Goal: Information Seeking & Learning: Learn about a topic

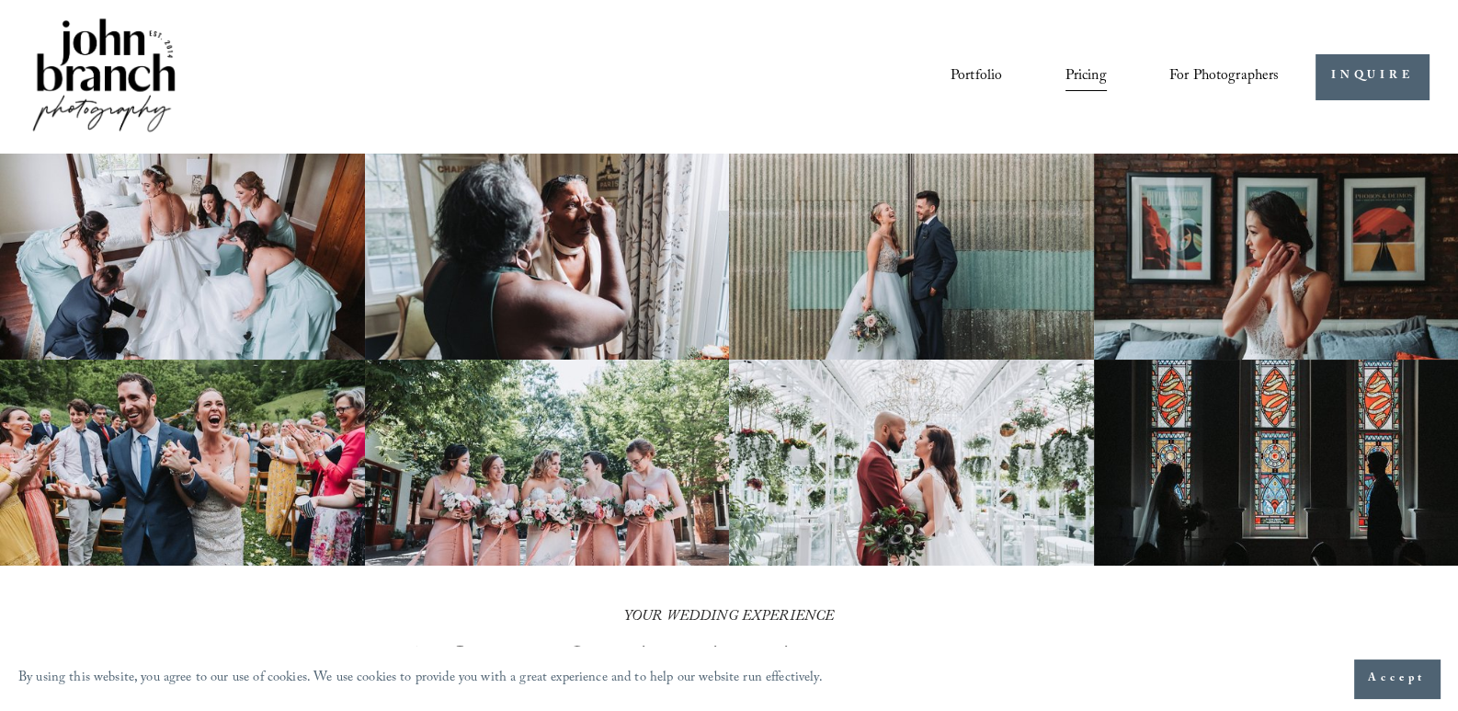
click at [1087, 71] on link "Pricing" at bounding box center [1086, 76] width 41 height 31
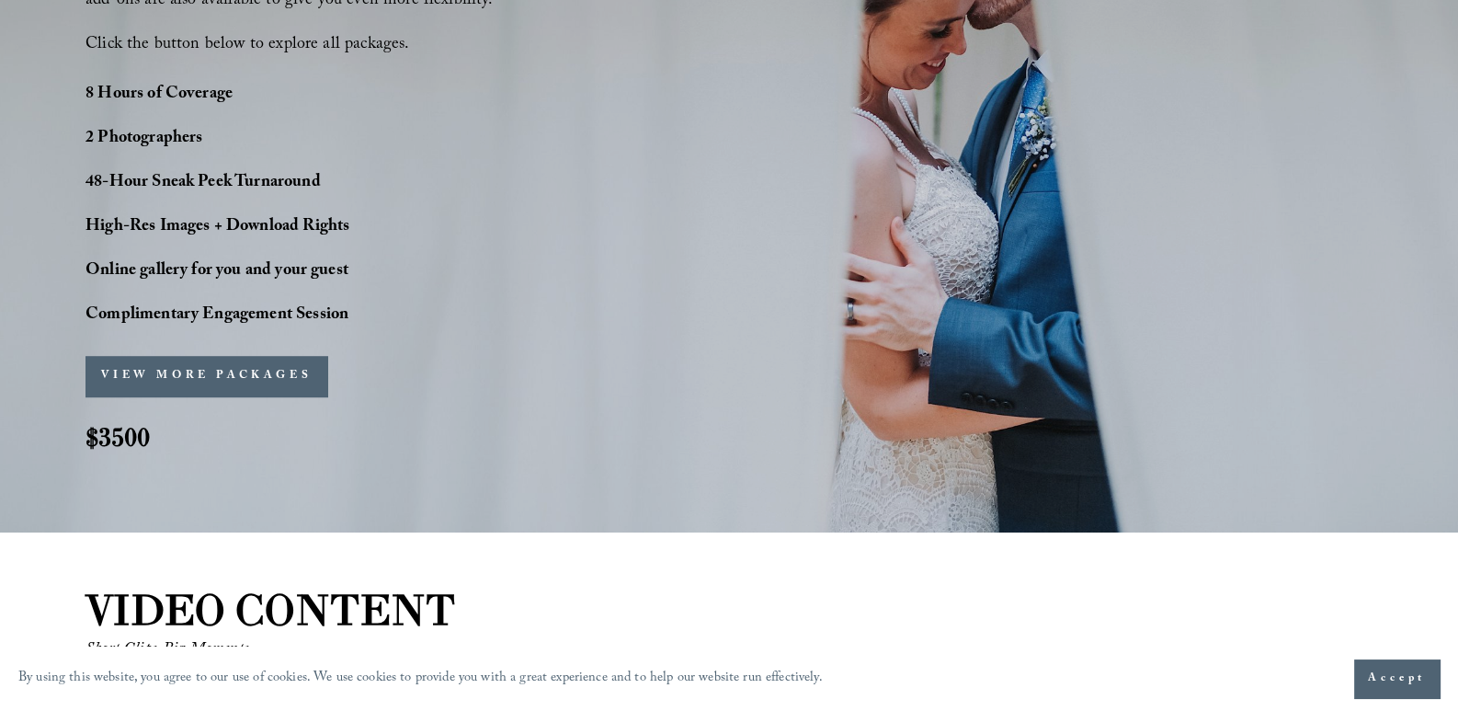
click at [161, 365] on button "VIEW MORE PACKAGES" at bounding box center [207, 376] width 242 height 40
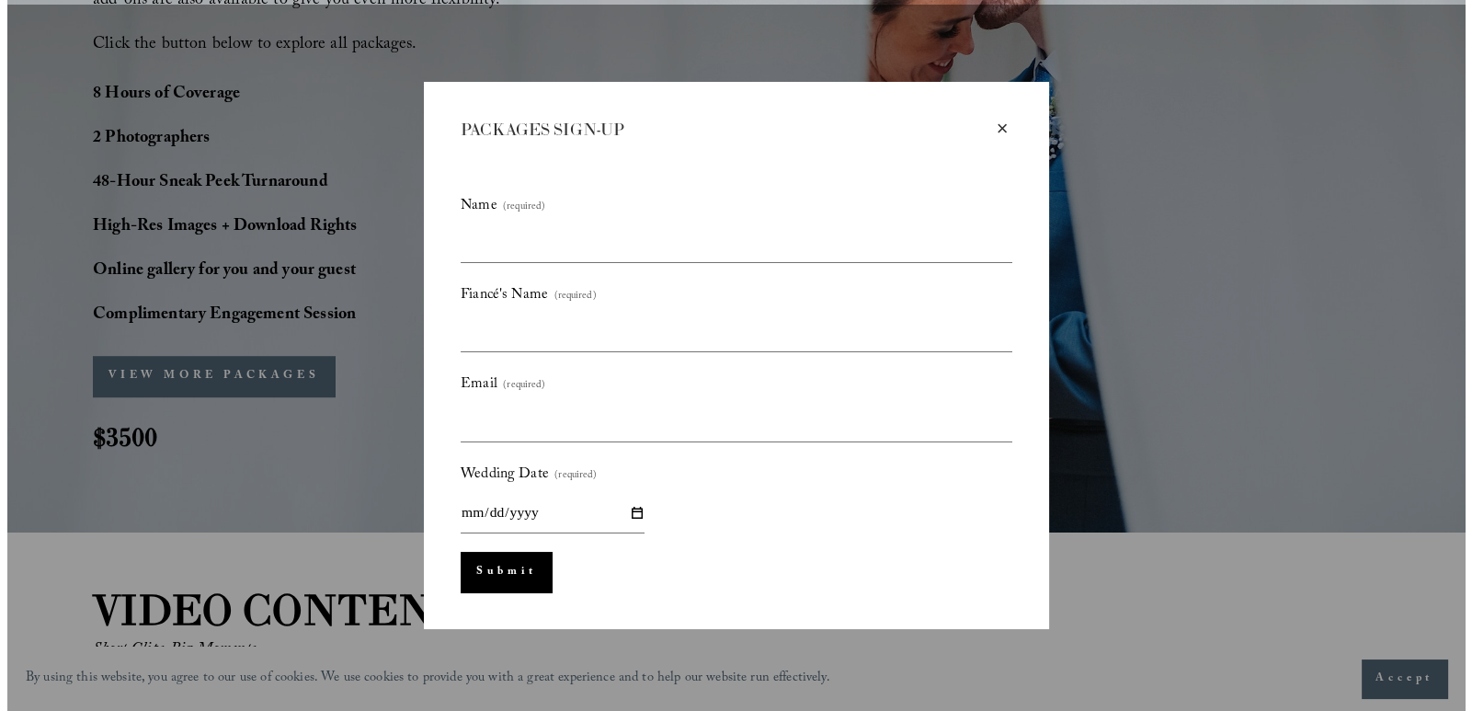
scroll to position [1475, 0]
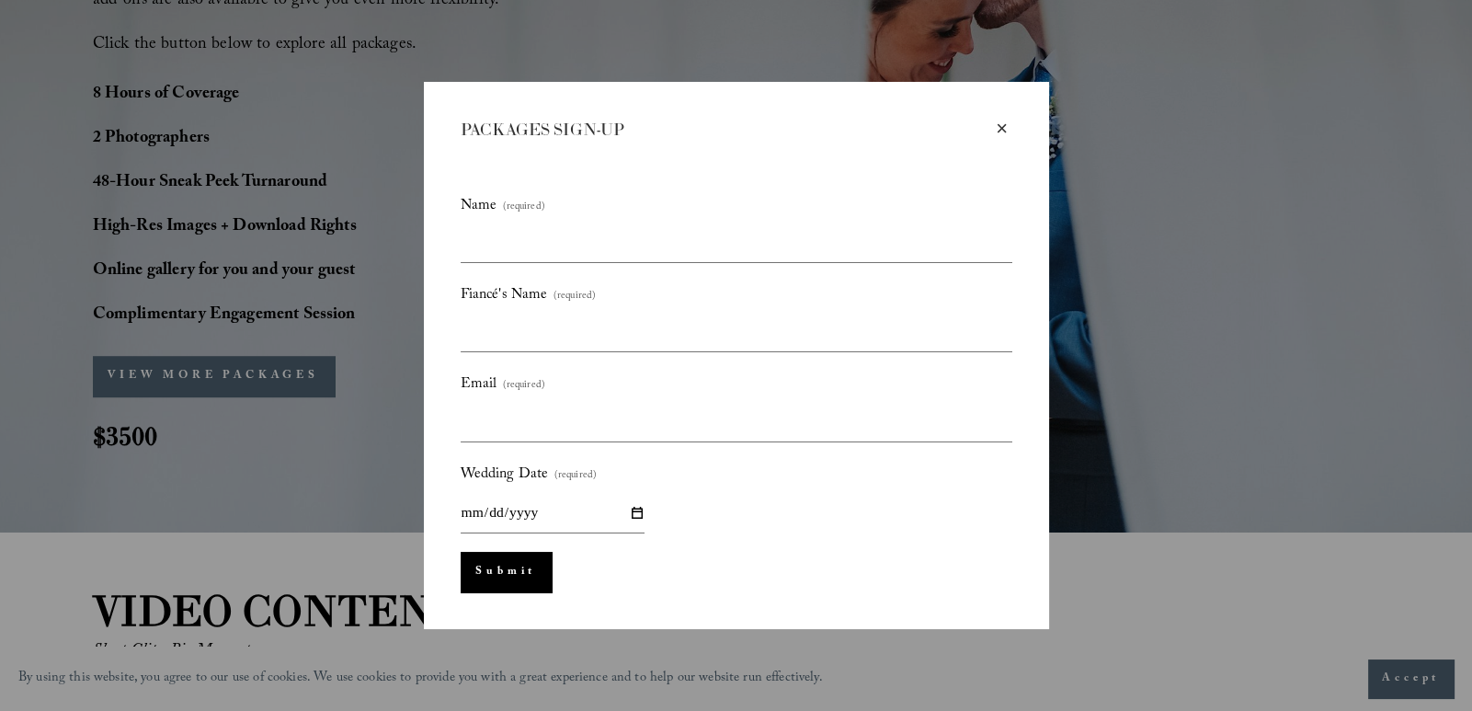
click at [1007, 129] on div "×" at bounding box center [1002, 129] width 20 height 20
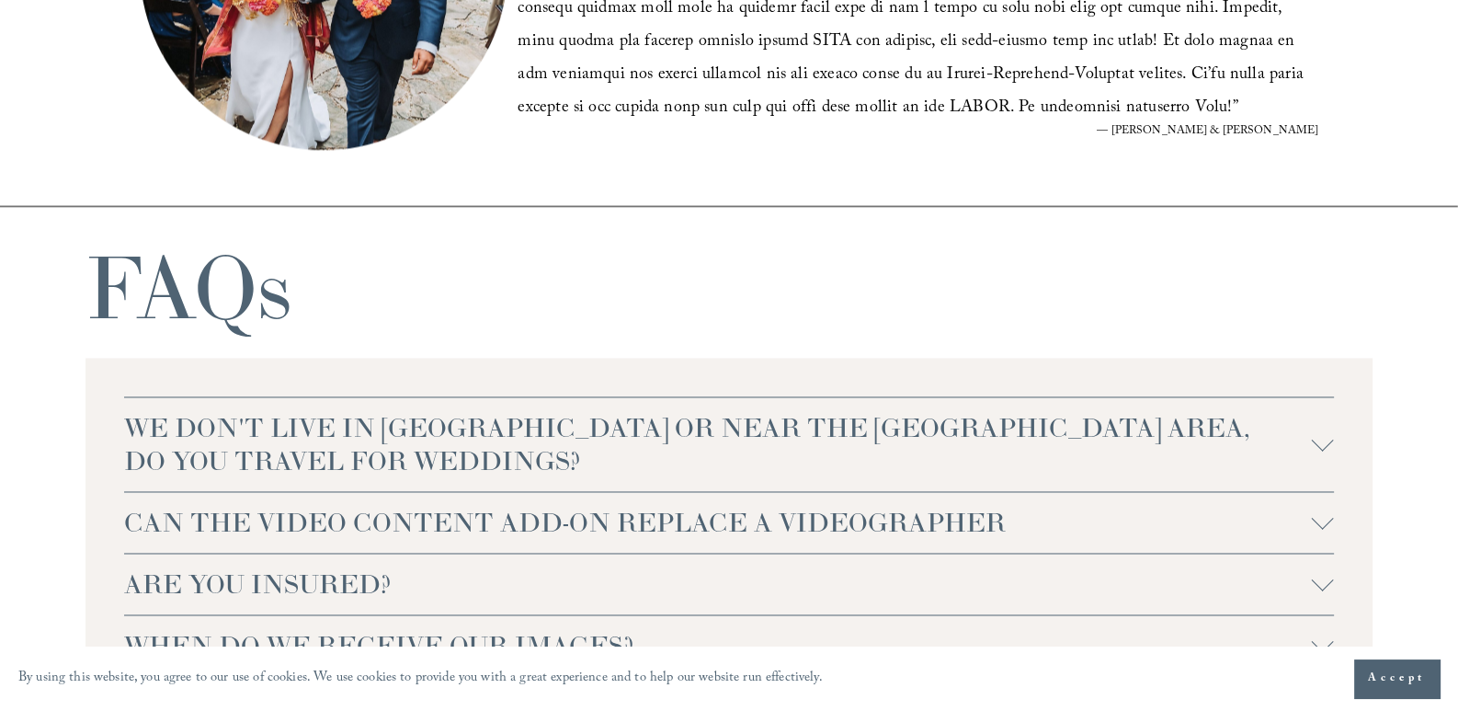
scroll to position [3954, 0]
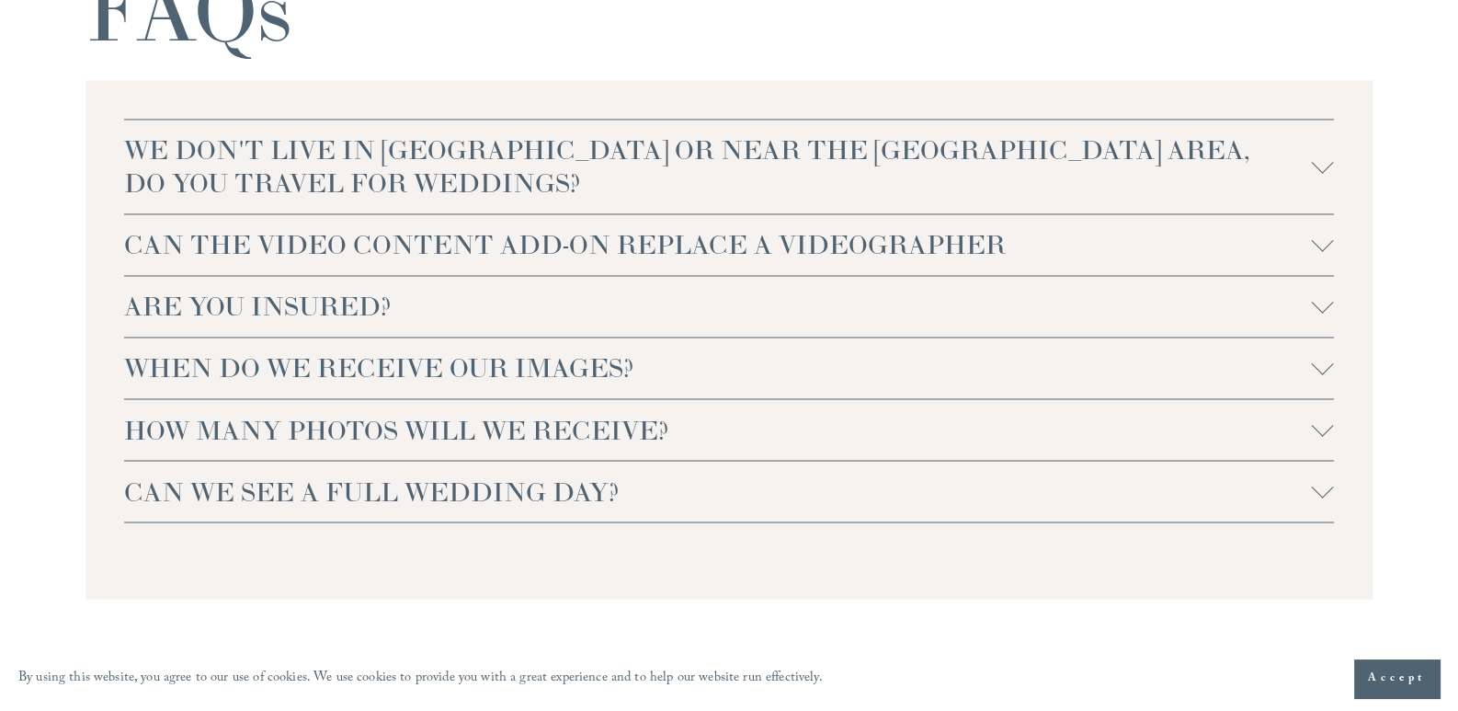
click at [1114, 302] on span "ARE YOU INSURED?" at bounding box center [718, 306] width 1188 height 33
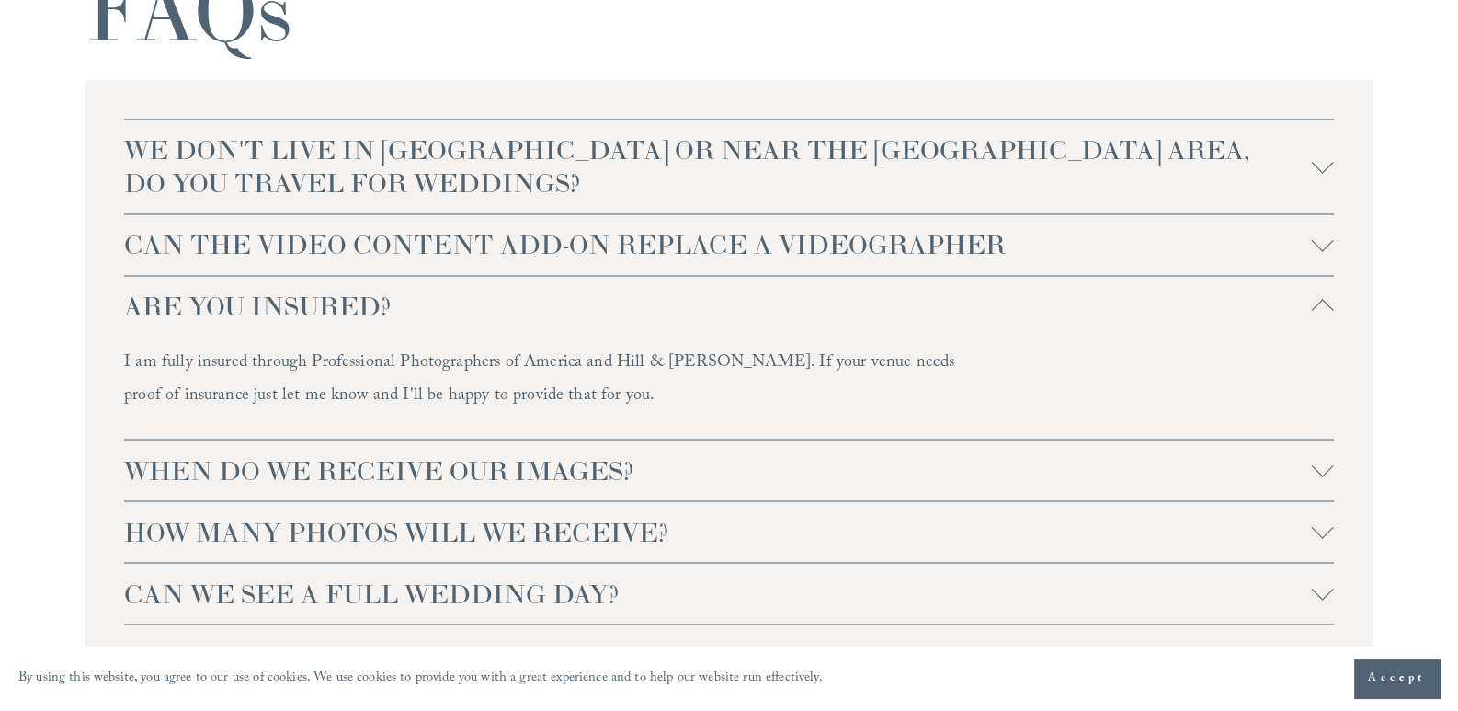
click at [1114, 302] on span "ARE YOU INSURED?" at bounding box center [718, 306] width 1188 height 33
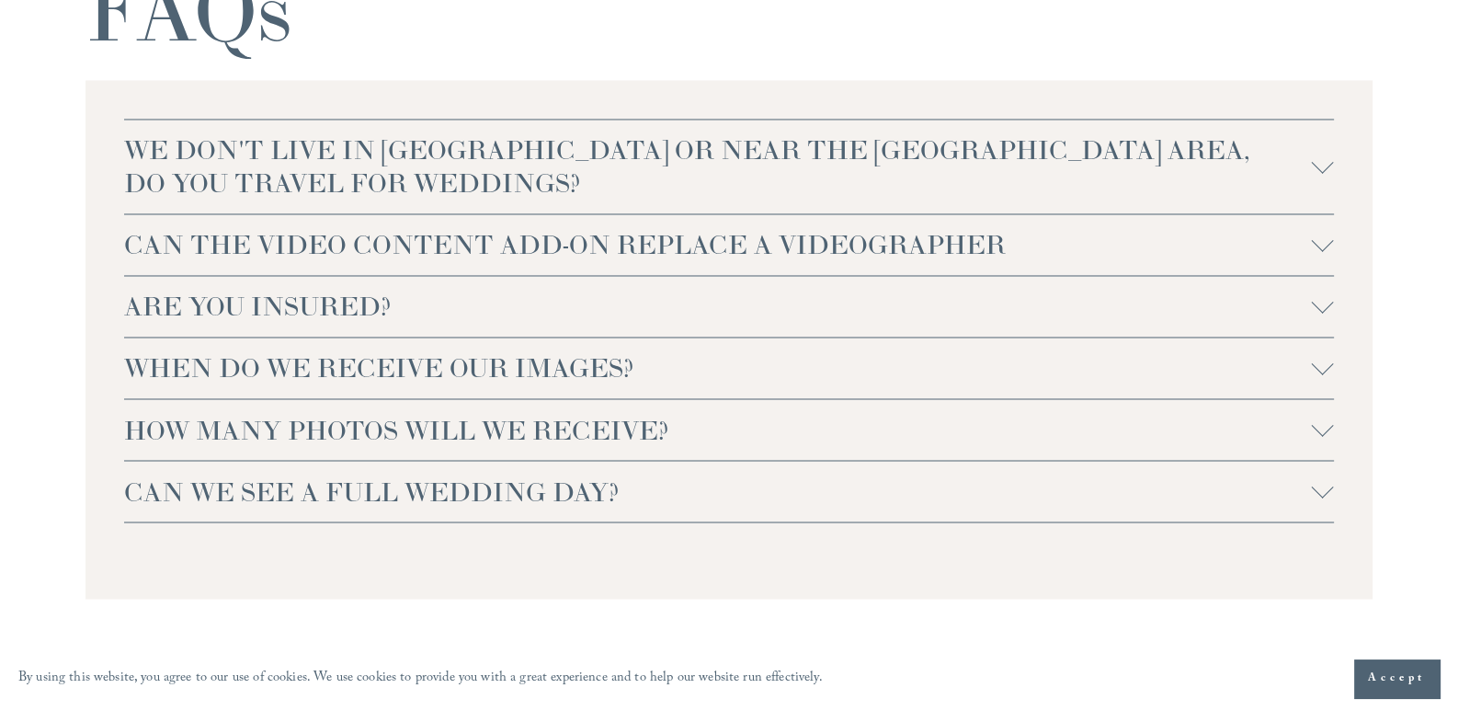
click at [474, 366] on span "WHEN DO WE RECEIVE OUR IMAGES?" at bounding box center [718, 367] width 1188 height 33
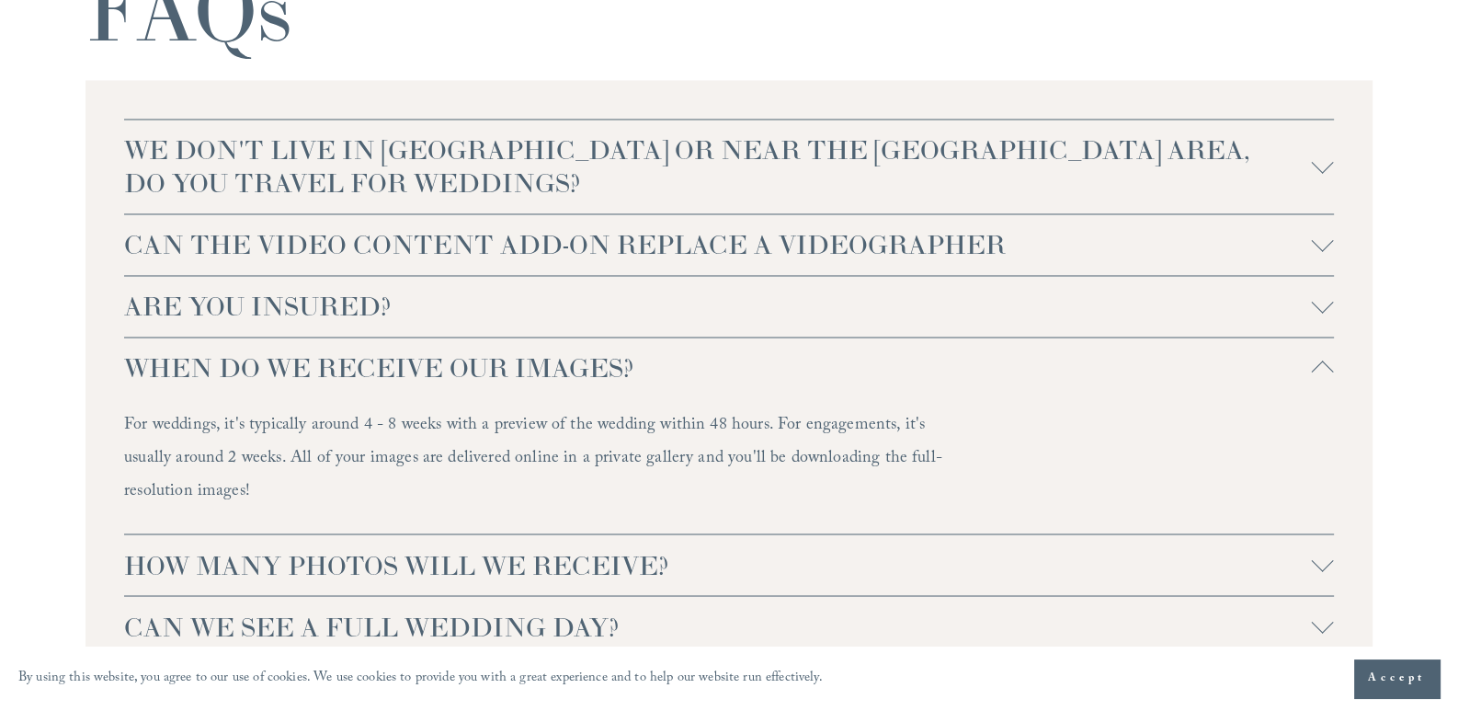
click at [474, 366] on span "WHEN DO WE RECEIVE OUR IMAGES?" at bounding box center [718, 367] width 1188 height 33
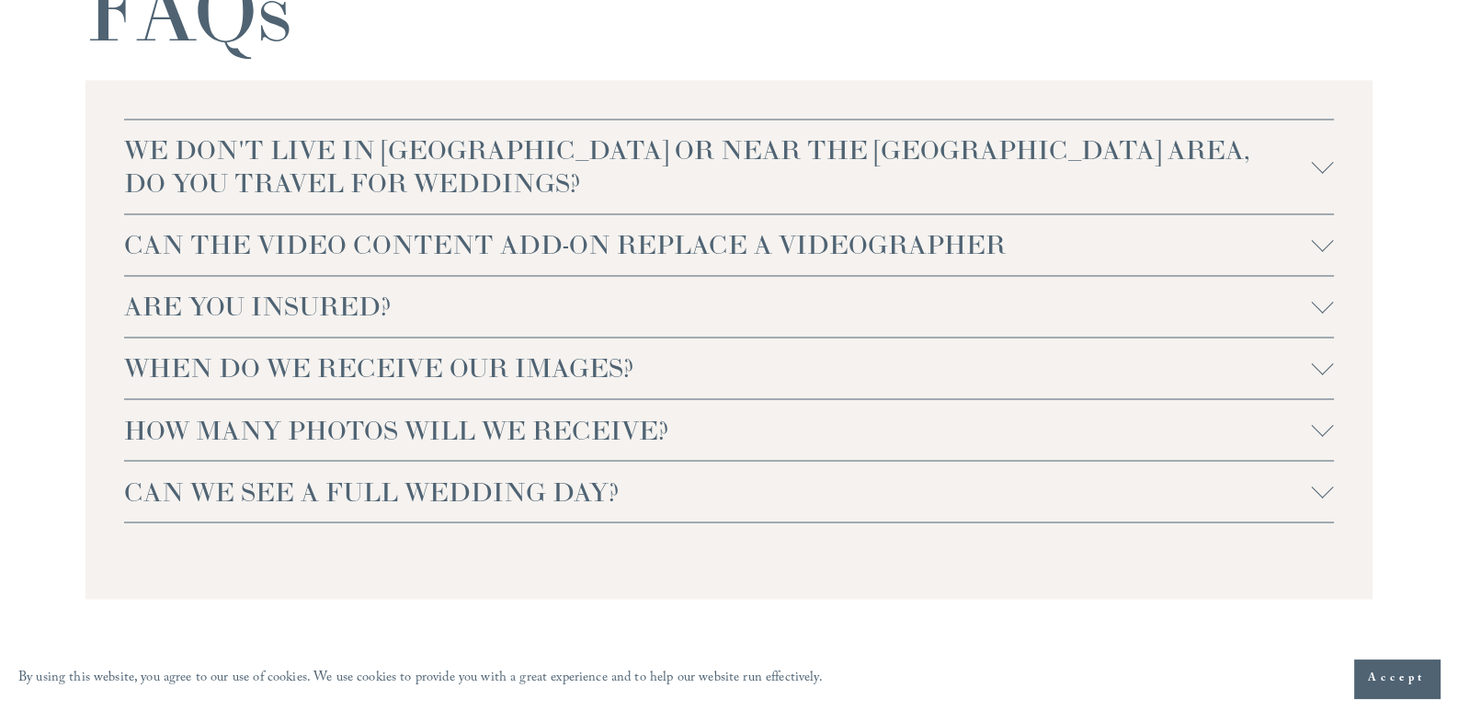
click at [448, 421] on span "HOW MANY PHOTOS WILL WE RECEIVE?" at bounding box center [718, 429] width 1188 height 33
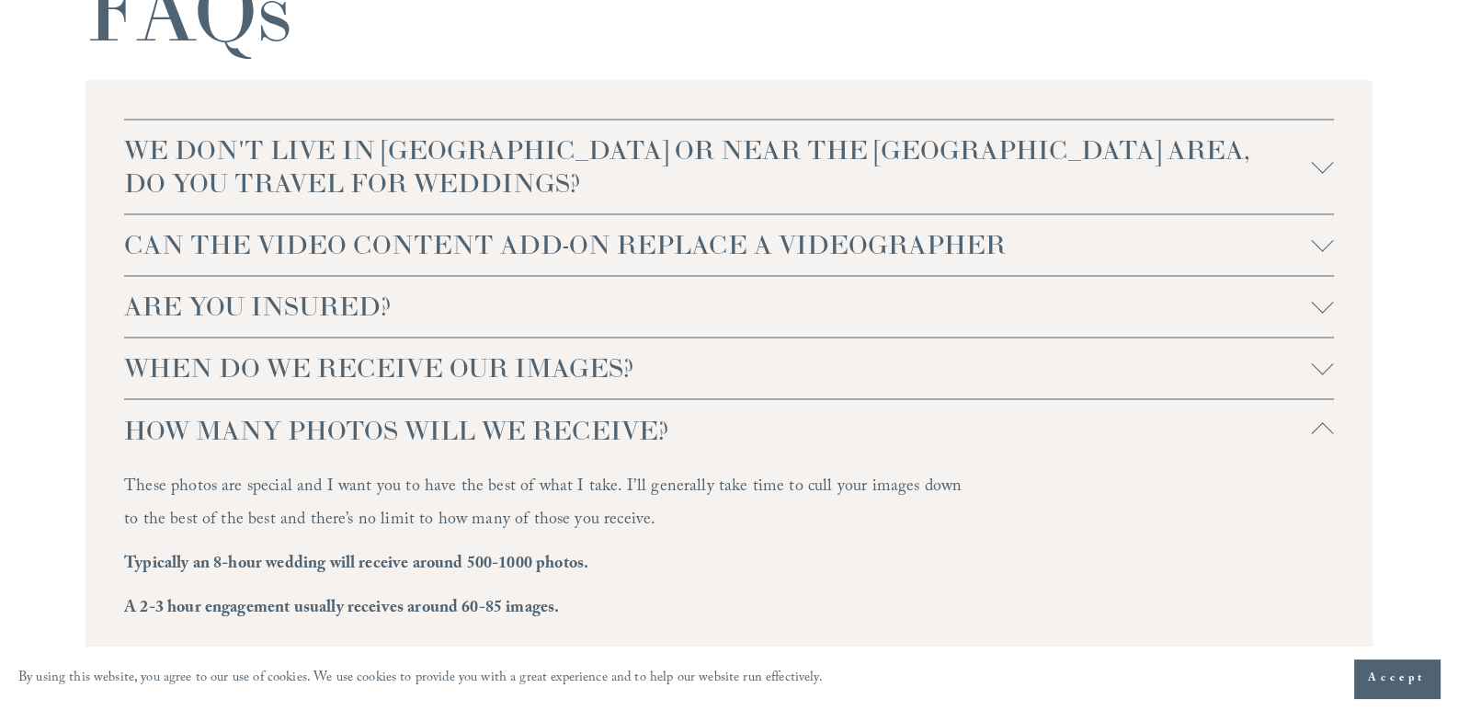
click at [448, 421] on span "HOW MANY PHOTOS WILL WE RECEIVE?" at bounding box center [718, 429] width 1188 height 33
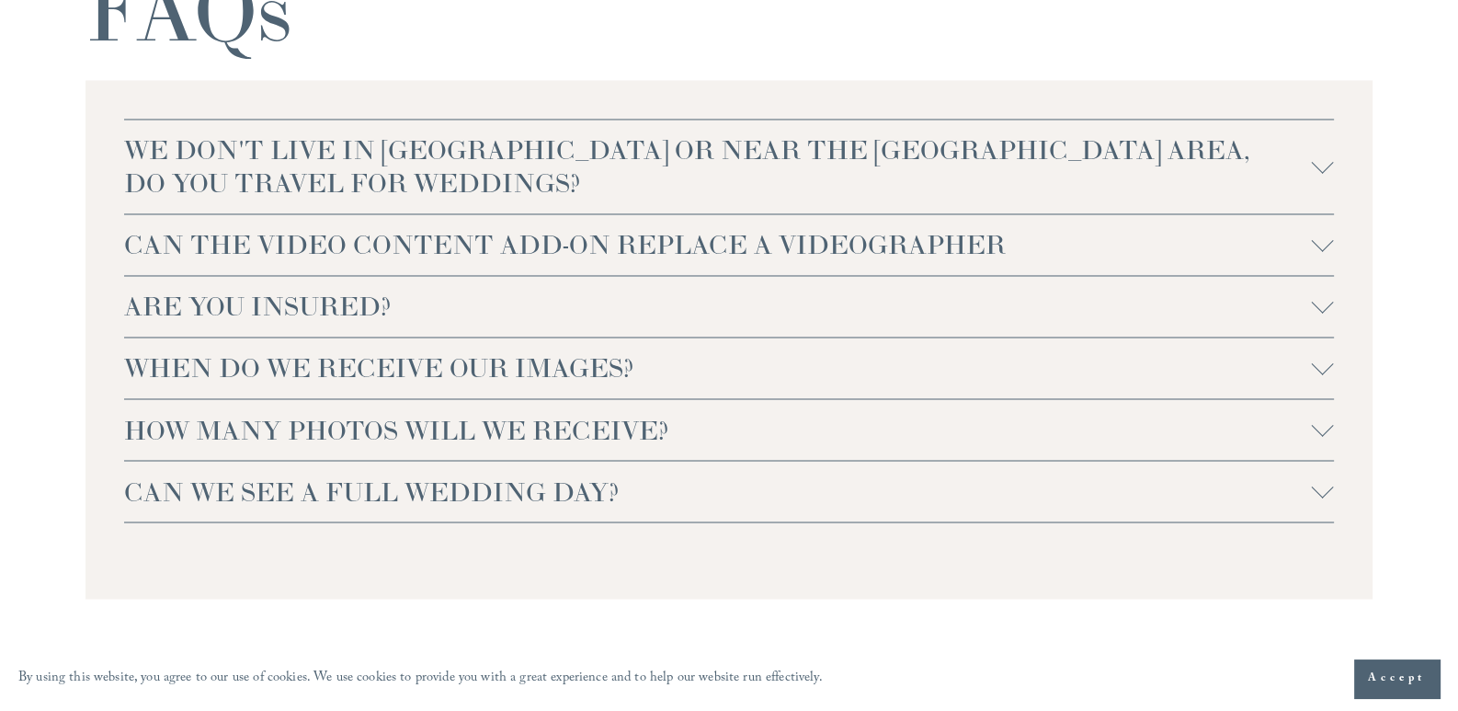
click at [385, 245] on span "CAN THE VIDEO CONTENT ADD-ON REPLACE A VIDEOGRAPHER" at bounding box center [718, 244] width 1188 height 33
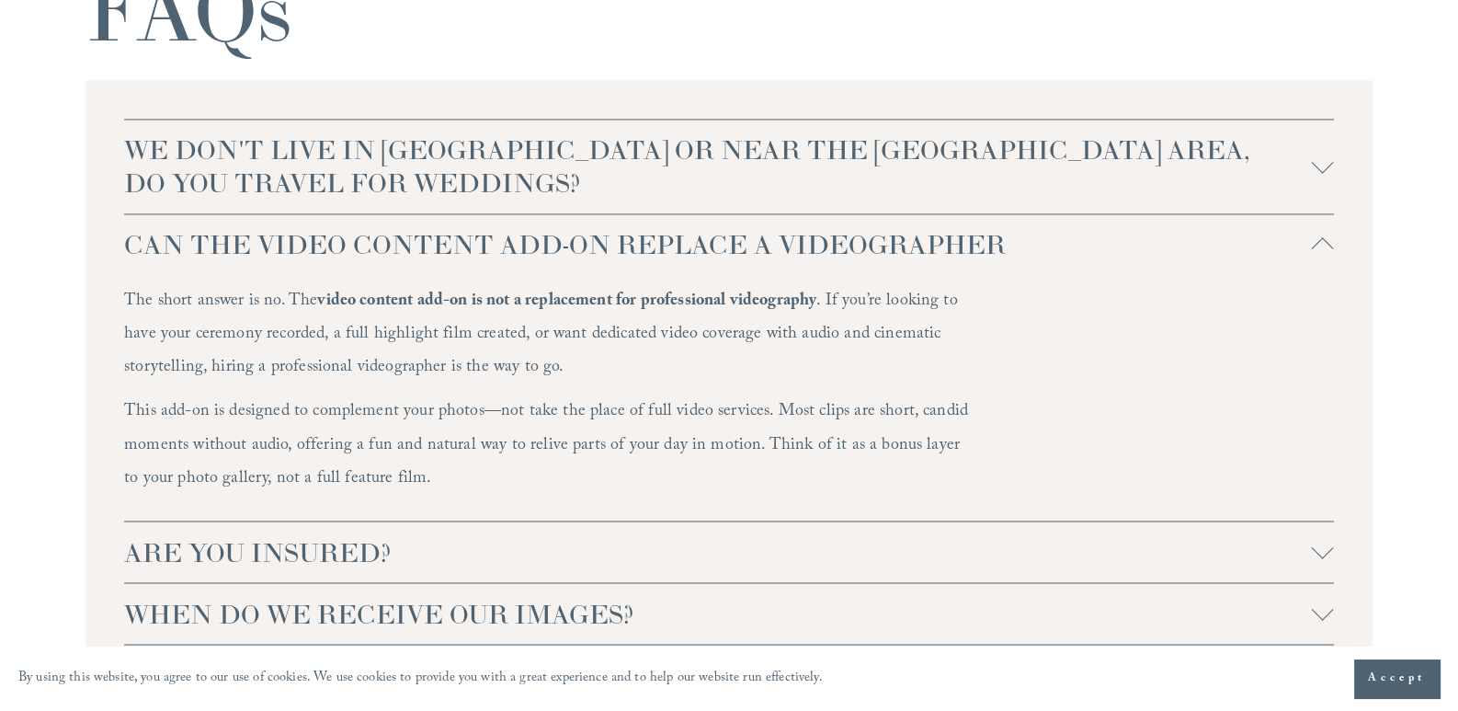
click at [404, 246] on span "CAN THE VIDEO CONTENT ADD-ON REPLACE A VIDEOGRAPHER" at bounding box center [718, 244] width 1188 height 33
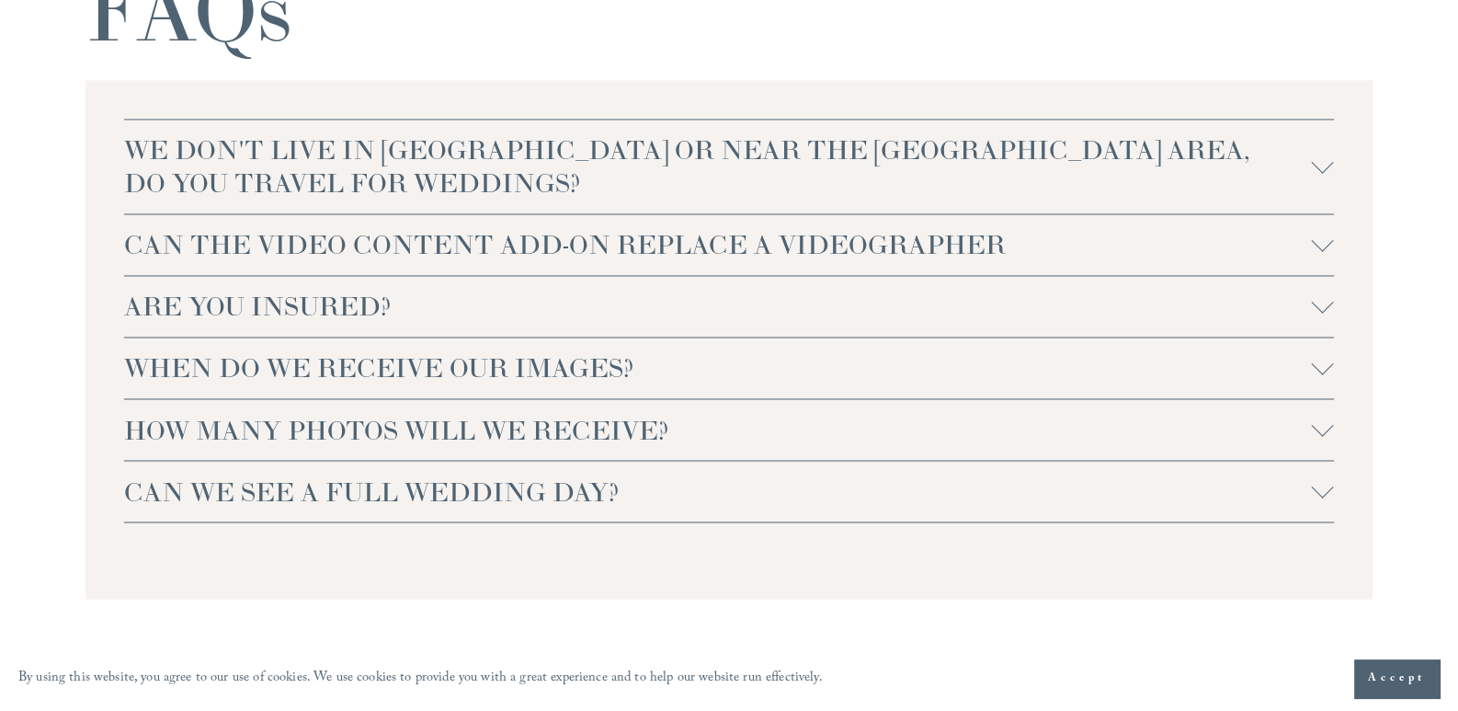
click at [487, 193] on span "WE DON'T LIVE IN [GEOGRAPHIC_DATA] OR NEAR THE [GEOGRAPHIC_DATA] AREA, DO YOU T…" at bounding box center [718, 166] width 1188 height 66
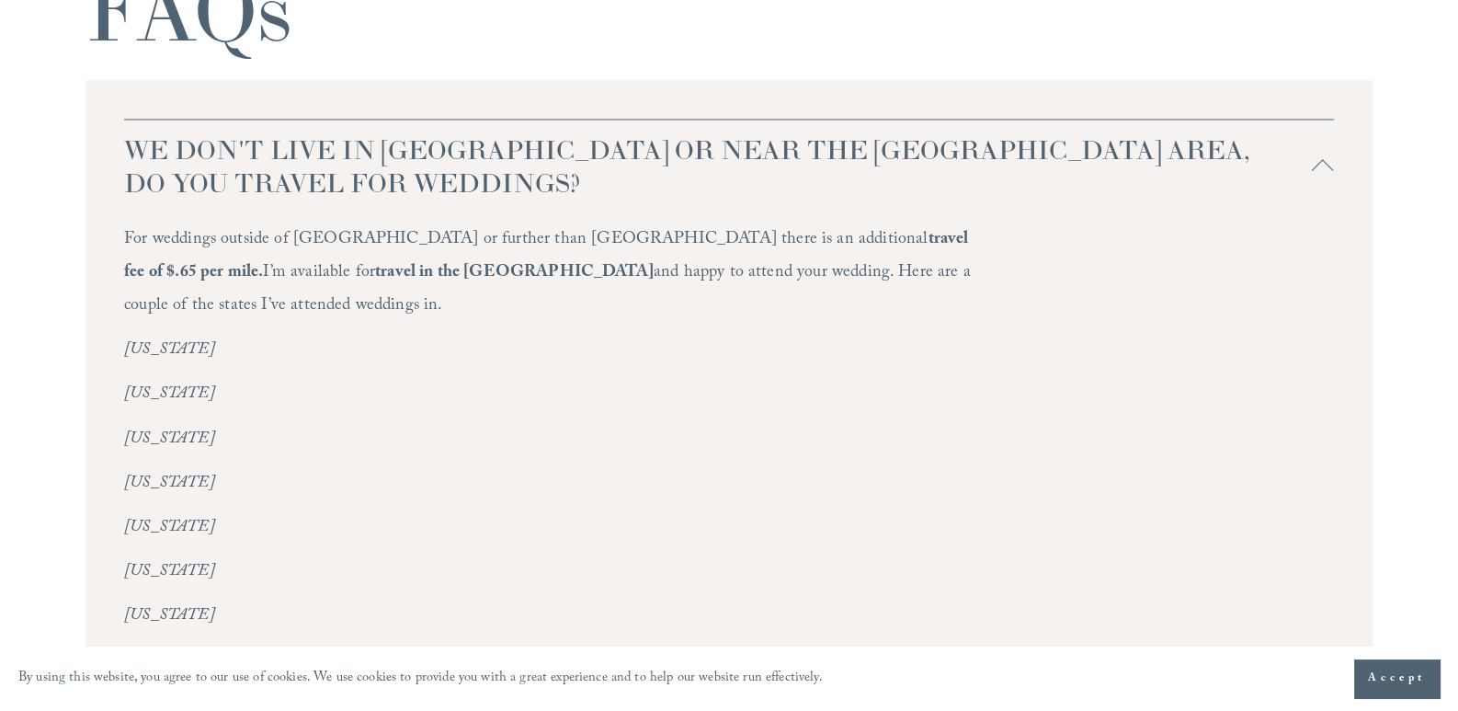
click at [487, 193] on span "WE DON'T LIVE IN [GEOGRAPHIC_DATA] OR NEAR THE [GEOGRAPHIC_DATA] AREA, DO YOU T…" at bounding box center [718, 166] width 1188 height 66
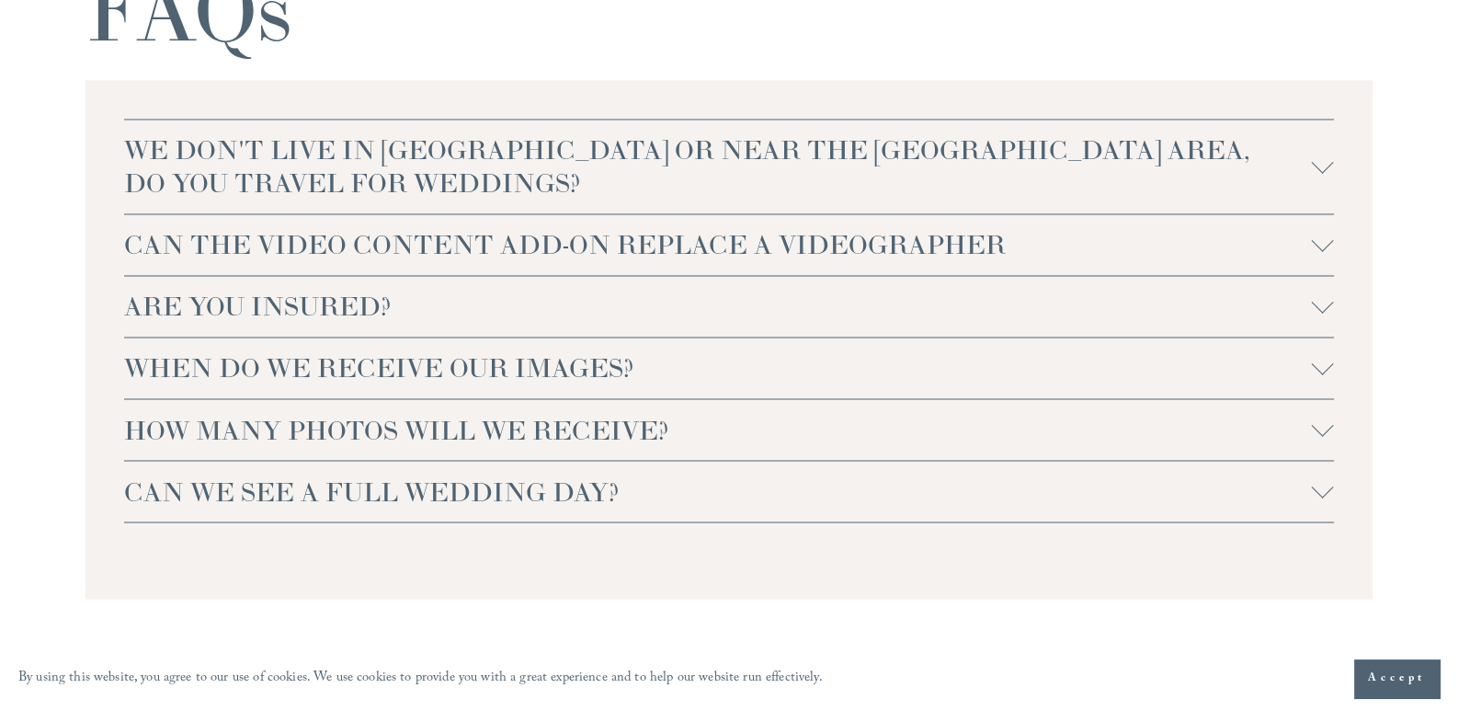
click at [617, 166] on span "WE DON'T LIVE IN [GEOGRAPHIC_DATA] OR NEAR THE [GEOGRAPHIC_DATA] AREA, DO YOU T…" at bounding box center [718, 166] width 1188 height 66
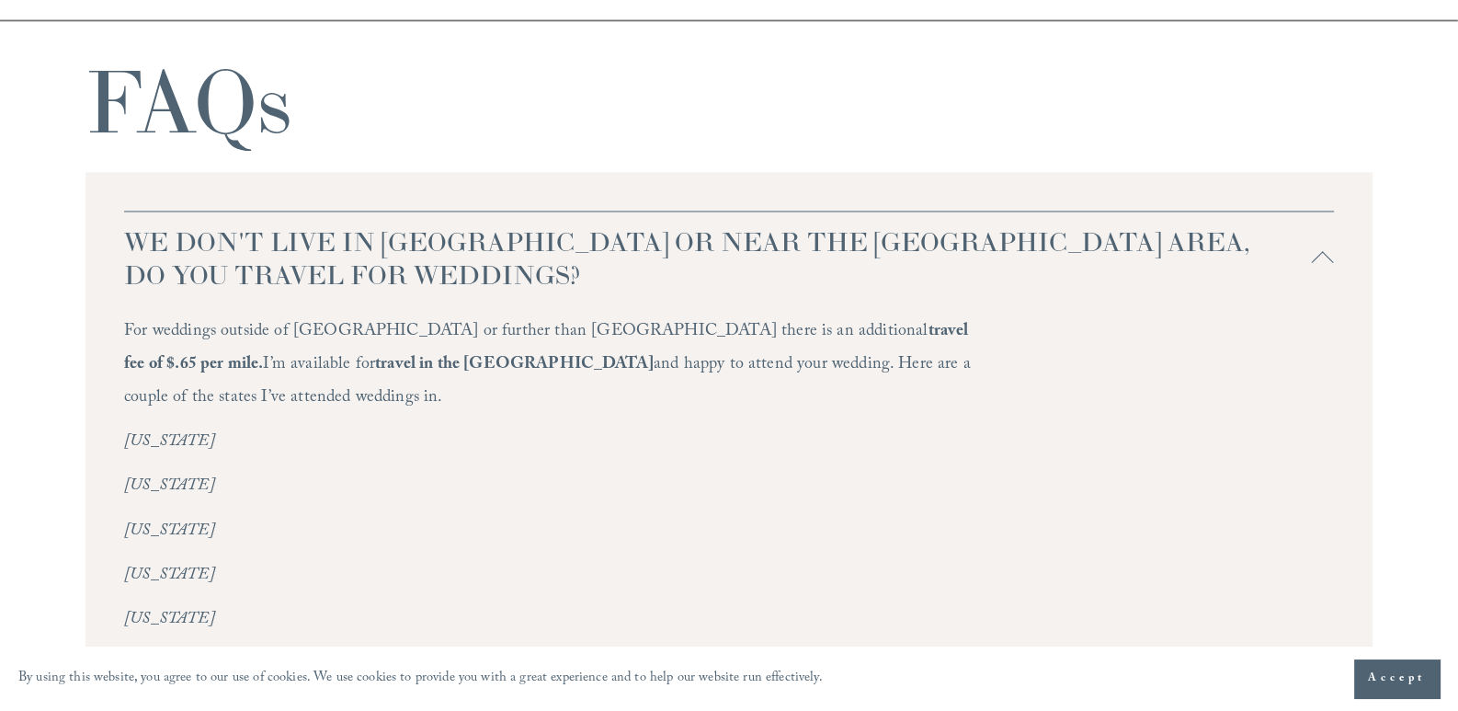
scroll to position [3862, 0]
click at [597, 269] on span "WE DON'T LIVE IN [GEOGRAPHIC_DATA] OR NEAR THE [GEOGRAPHIC_DATA] AREA, DO YOU T…" at bounding box center [718, 258] width 1188 height 66
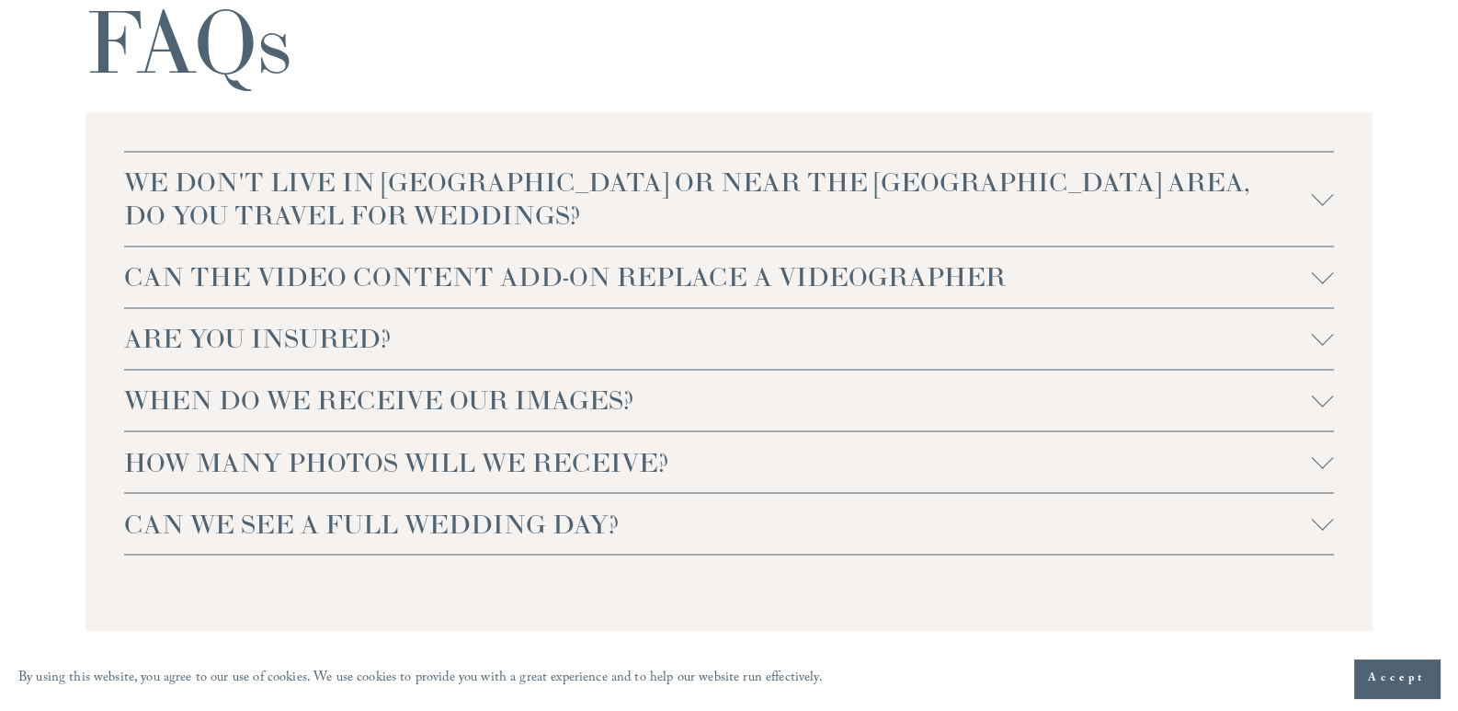
scroll to position [4138, 0]
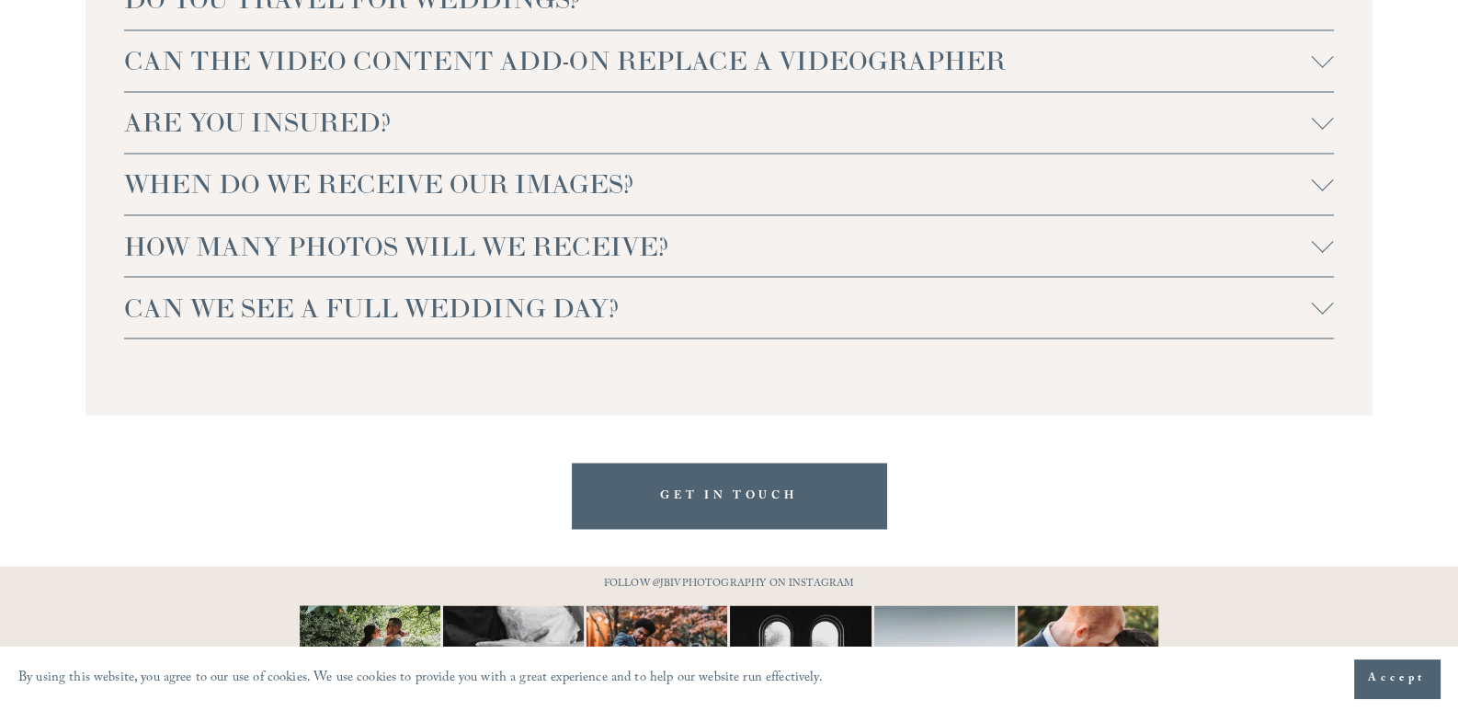
click at [428, 324] on span "CAN WE SEE A FULL WEDDING DAY?" at bounding box center [718, 307] width 1188 height 33
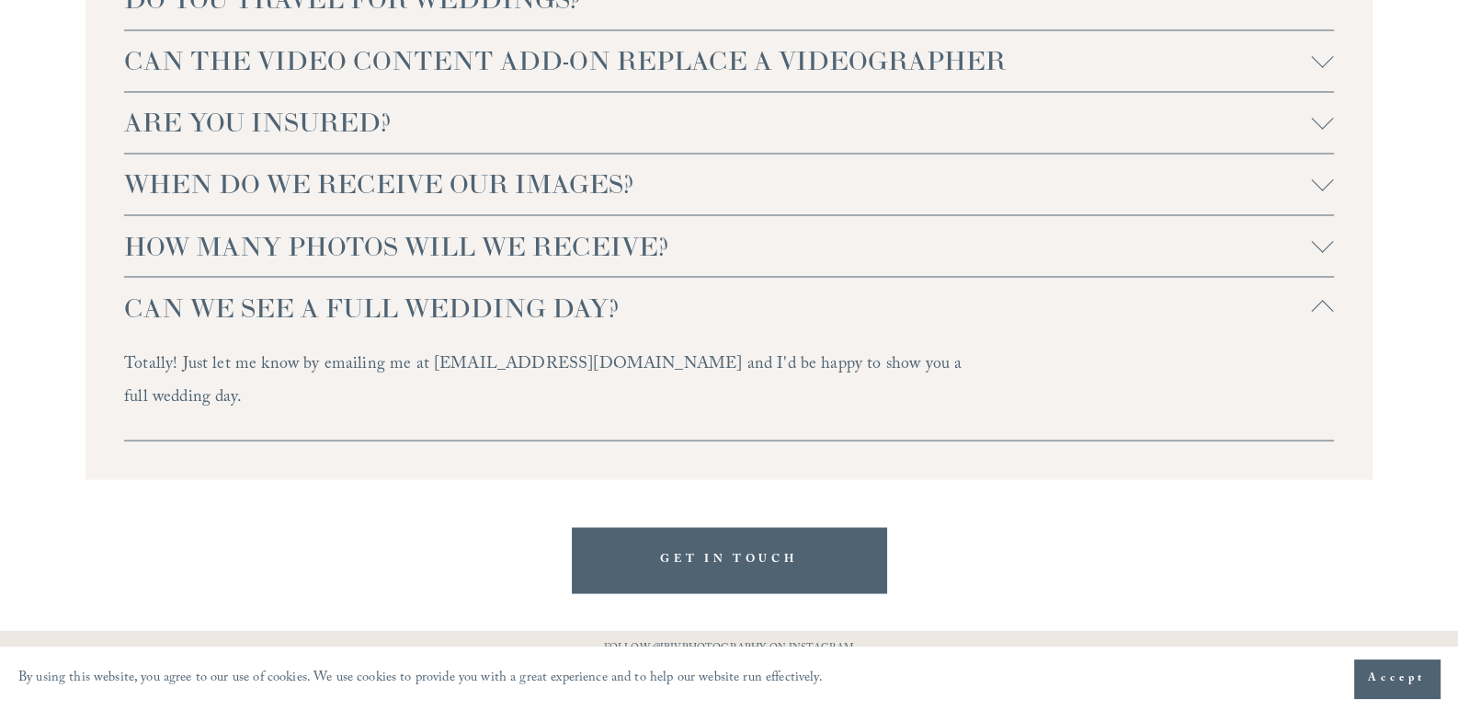
click at [428, 324] on span "CAN WE SEE A FULL WEDDING DAY?" at bounding box center [718, 307] width 1188 height 33
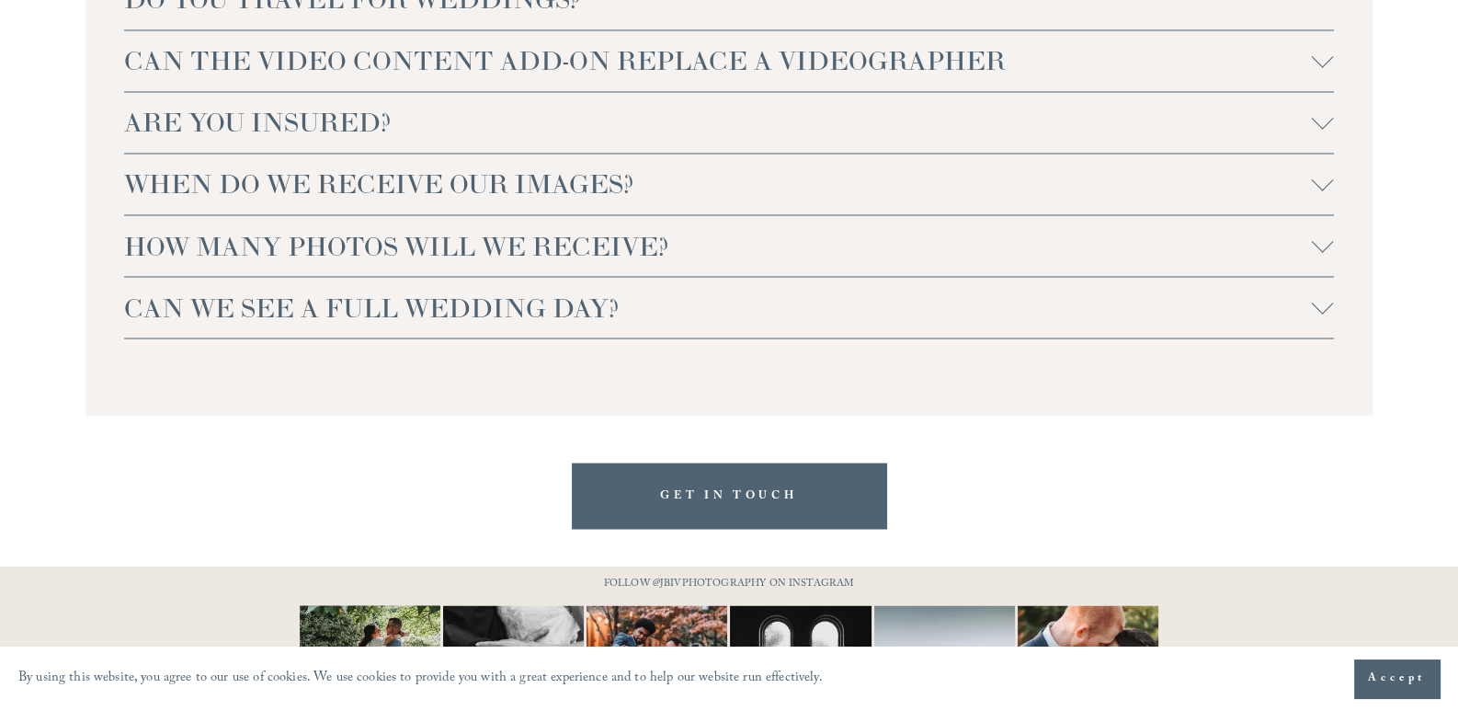
scroll to position [3862, 0]
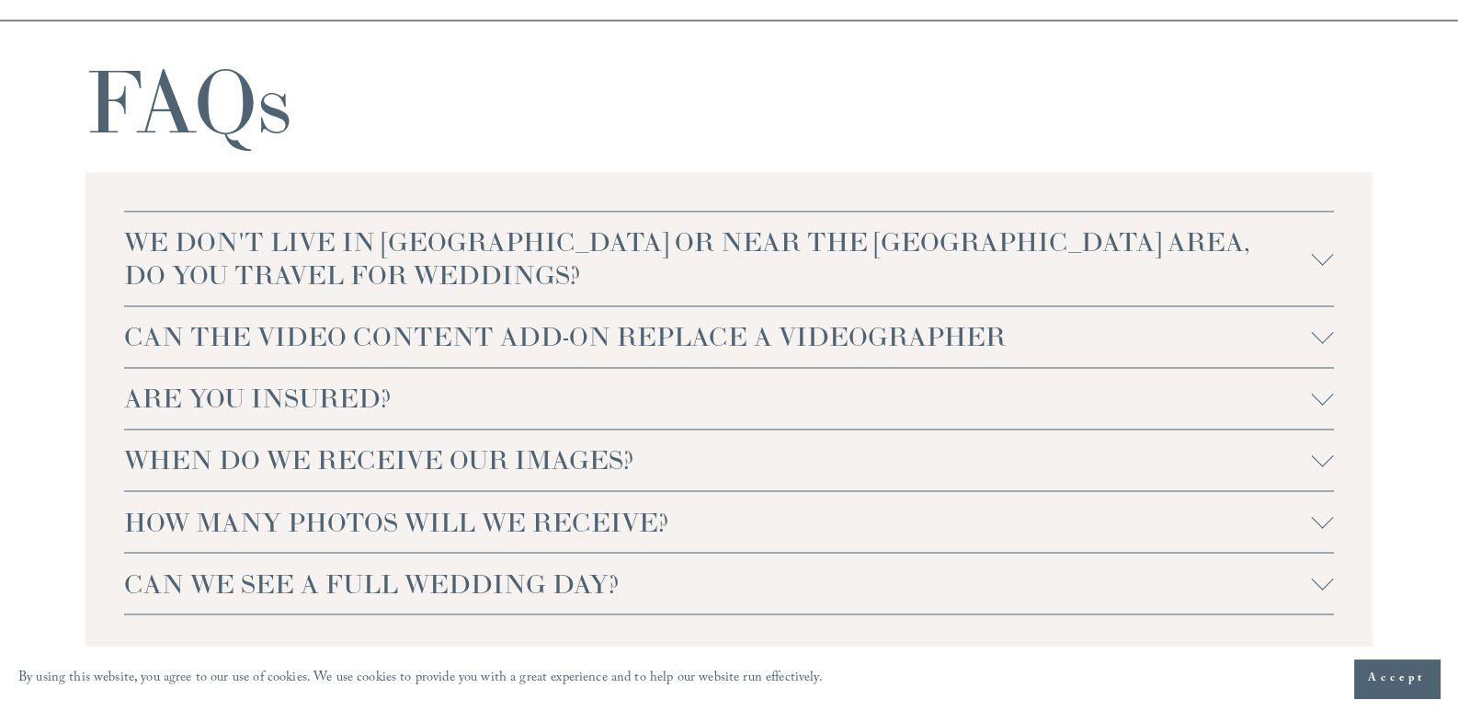
click at [478, 248] on span "WE DON'T LIVE IN [GEOGRAPHIC_DATA] OR NEAR THE [GEOGRAPHIC_DATA] AREA, DO YOU T…" at bounding box center [718, 258] width 1188 height 66
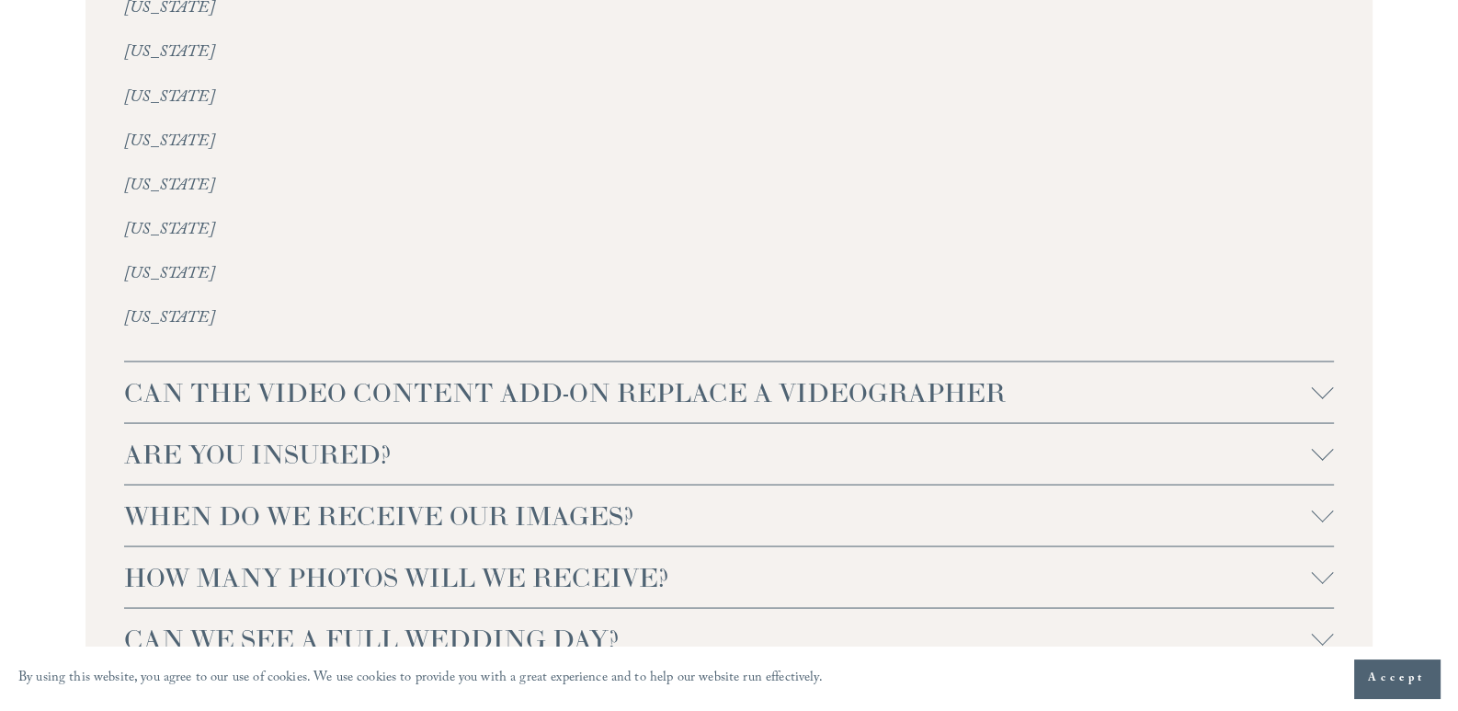
scroll to position [4414, 0]
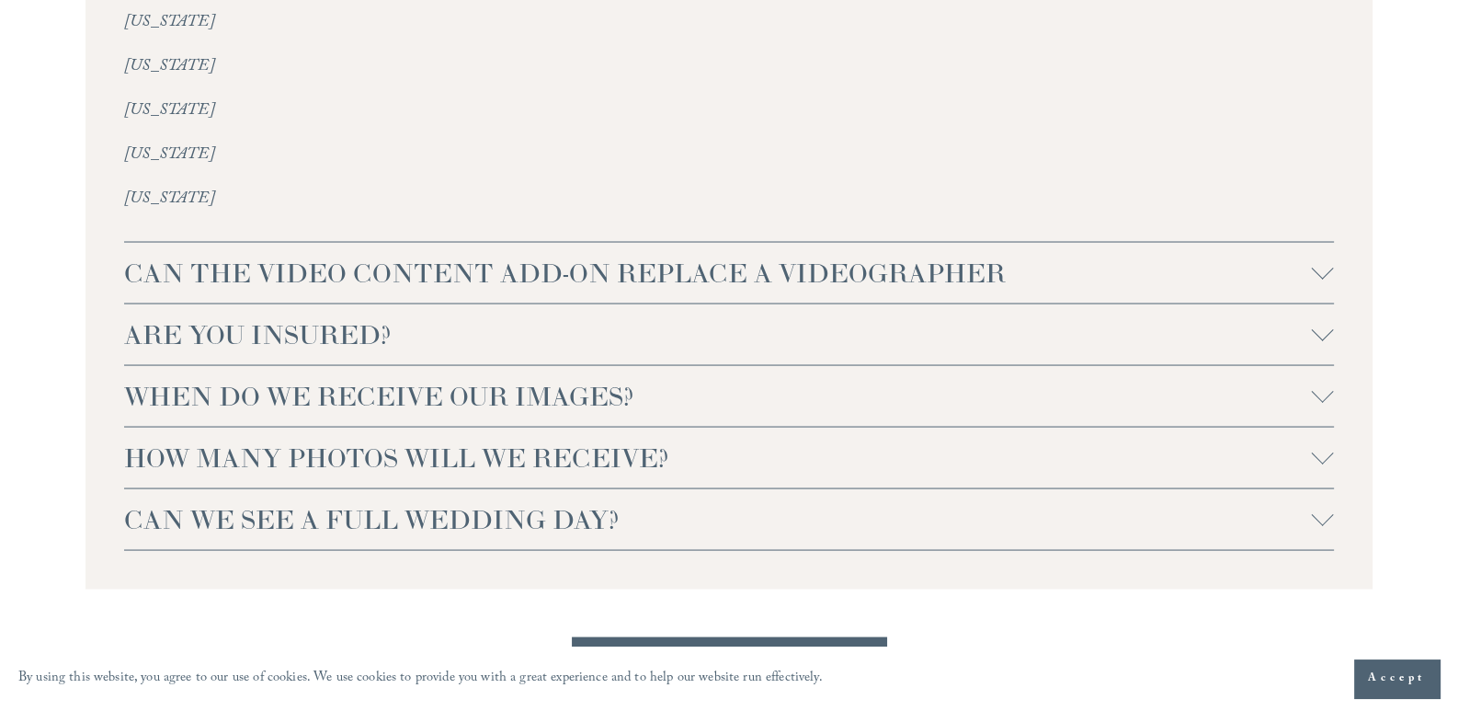
click at [251, 503] on span "CAN WE SEE A FULL WEDDING DAY?" at bounding box center [718, 519] width 1188 height 33
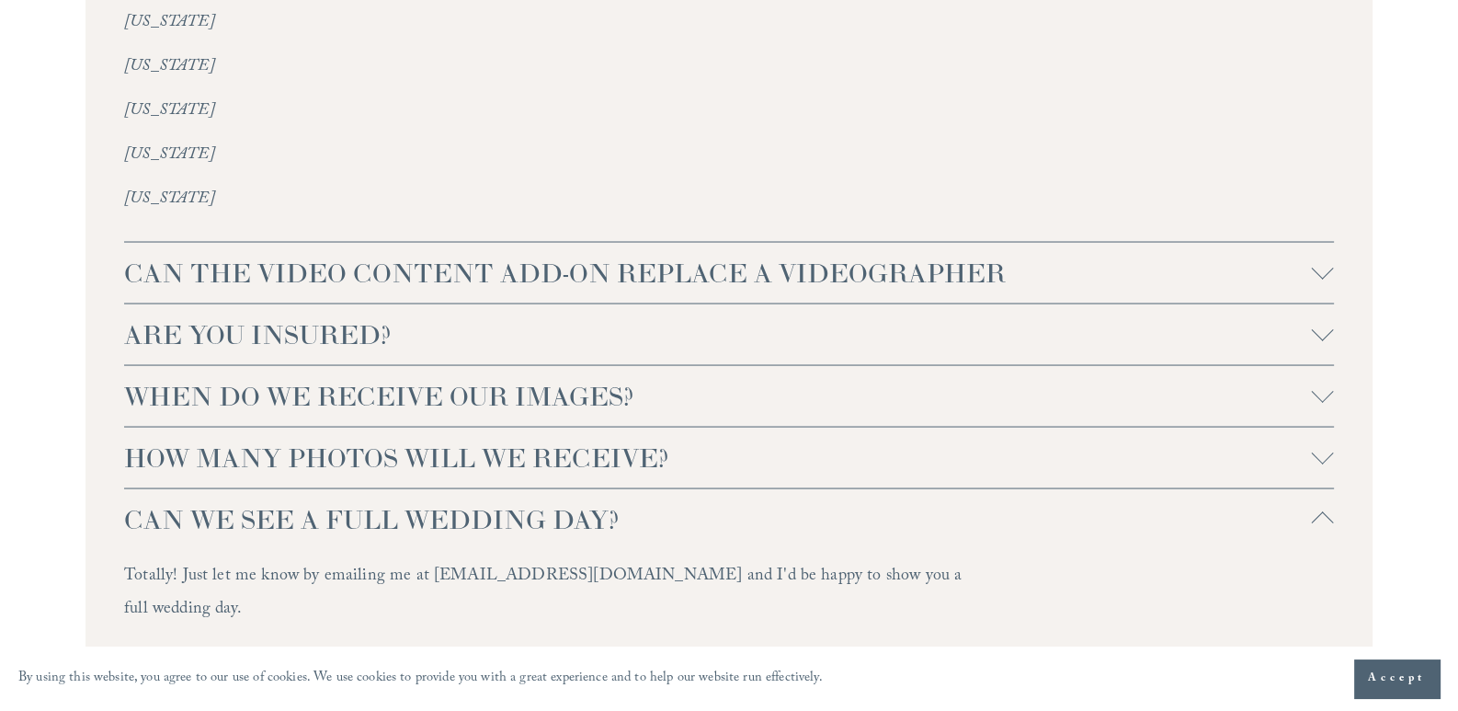
click at [281, 441] on span "HOW MANY PHOTOS WILL WE RECEIVE?" at bounding box center [718, 457] width 1188 height 33
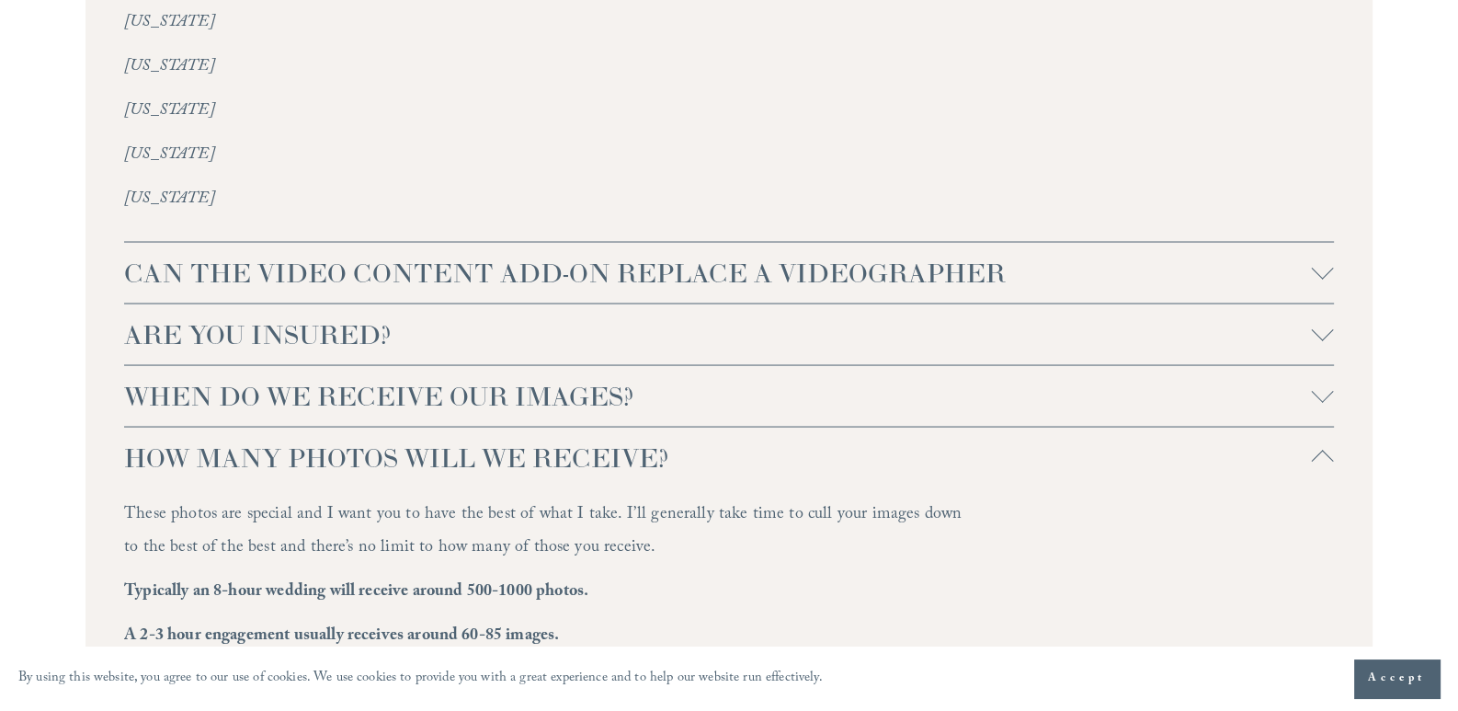
click at [281, 441] on span "HOW MANY PHOTOS WILL WE RECEIVE?" at bounding box center [718, 457] width 1188 height 33
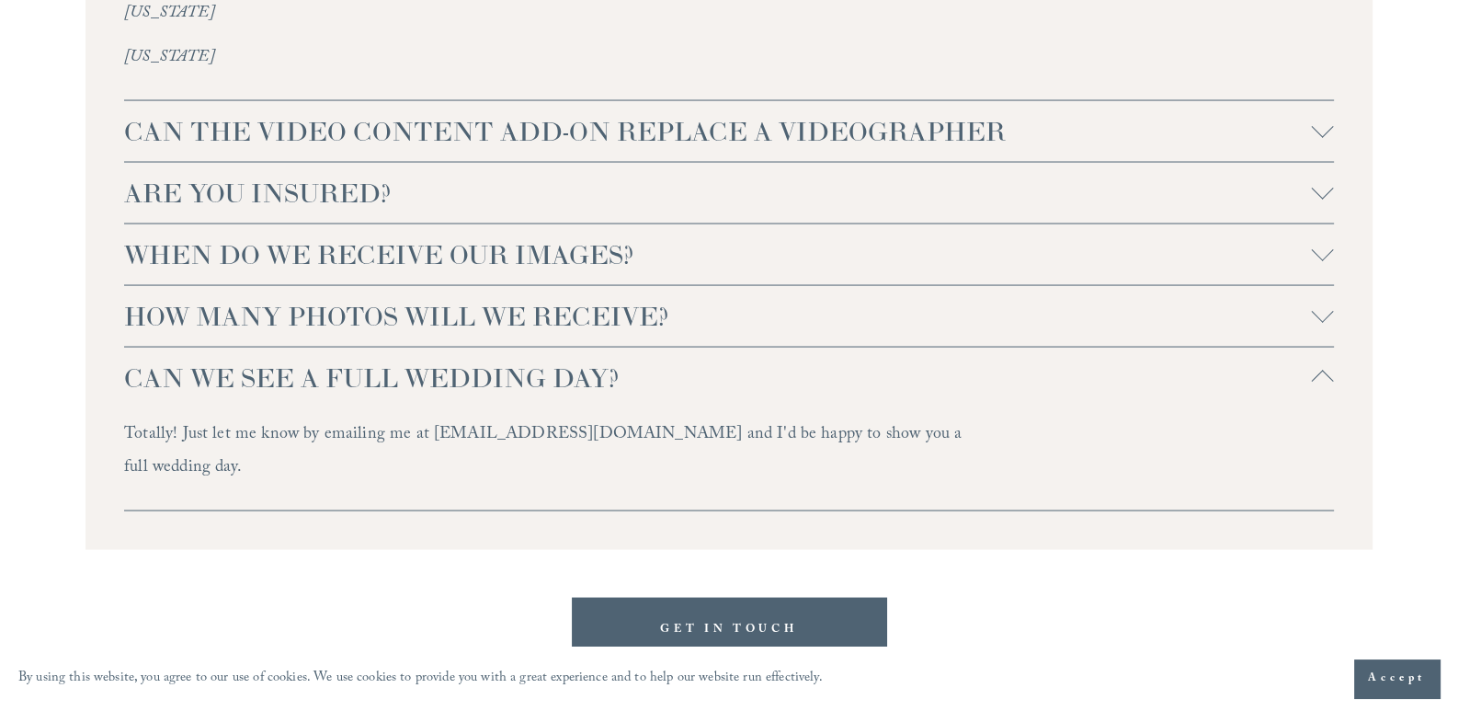
scroll to position [4598, 0]
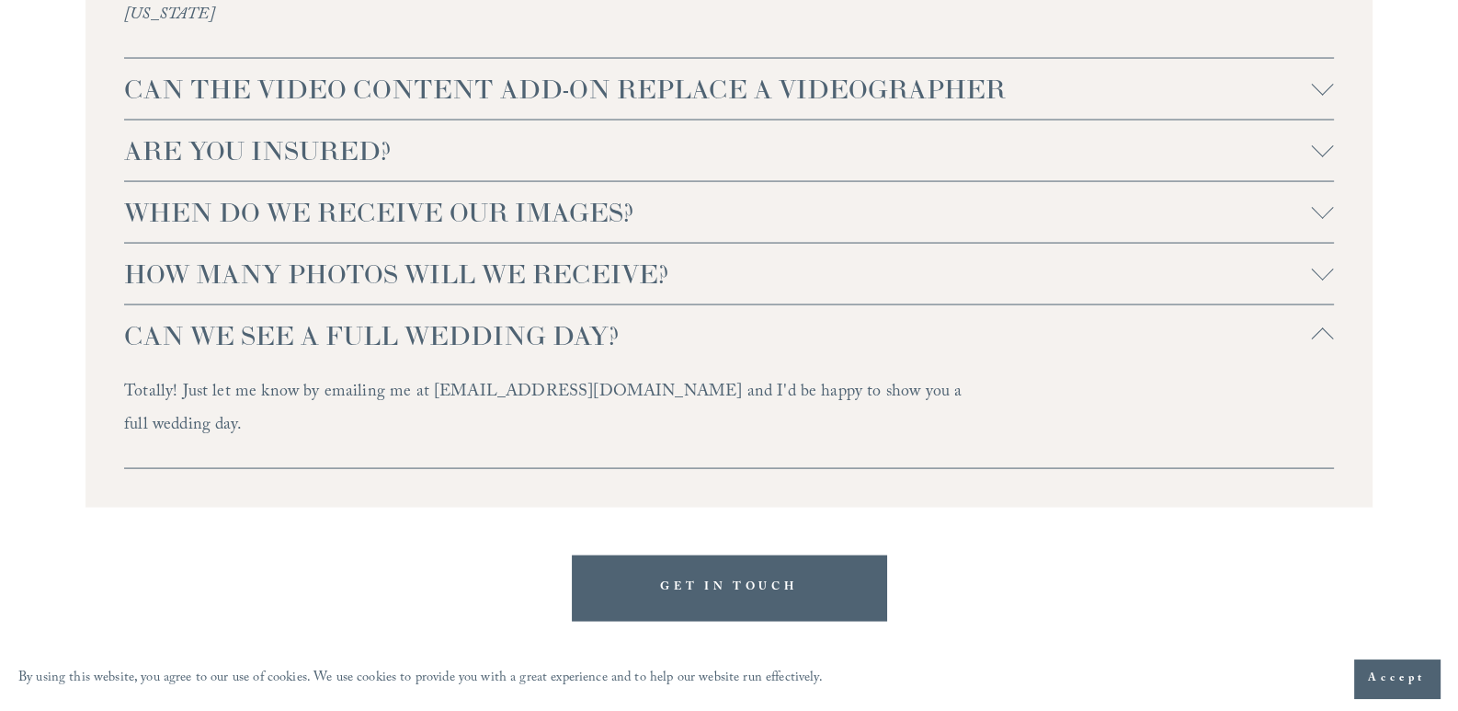
click at [474, 324] on button "CAN WE SEE A FULL WEDDING DAY?" at bounding box center [729, 335] width 1210 height 61
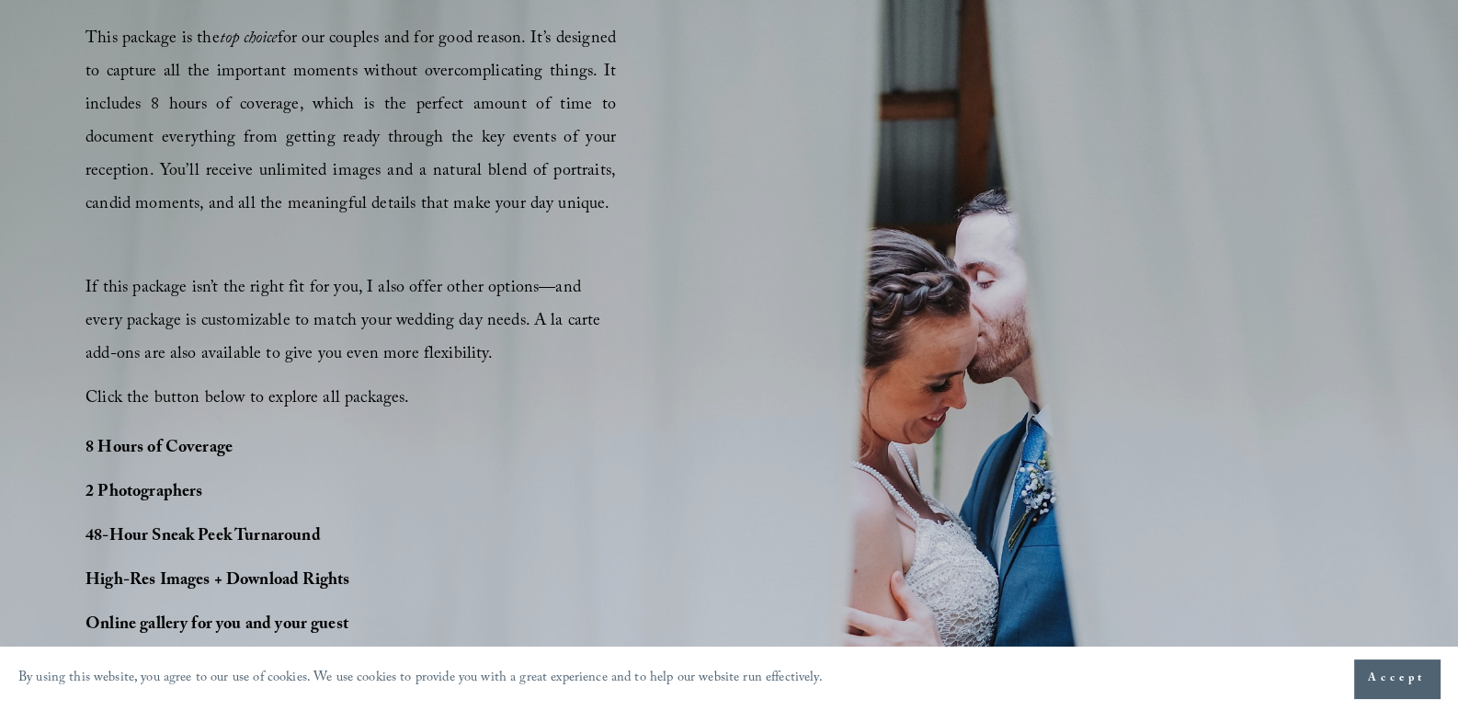
scroll to position [0, 0]
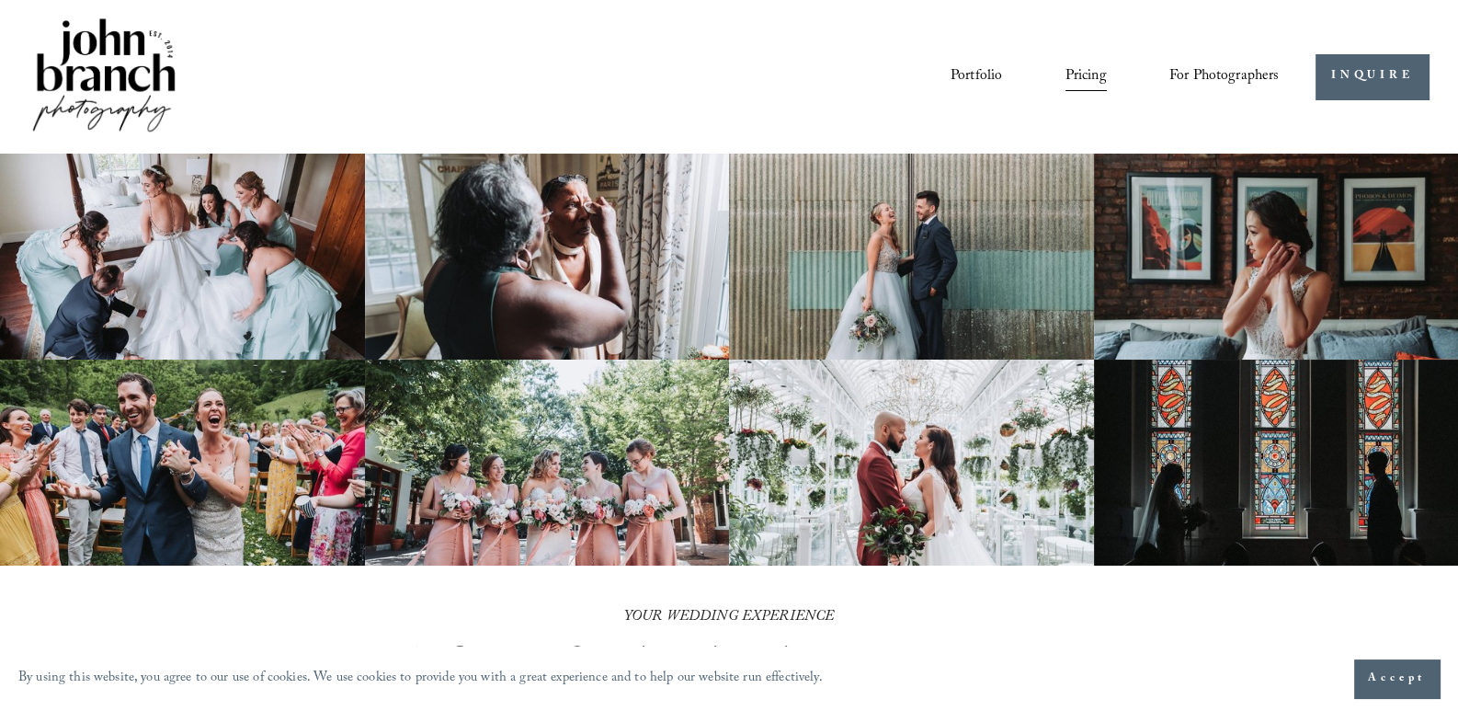
click at [977, 66] on link "Portfolio" at bounding box center [976, 76] width 51 height 31
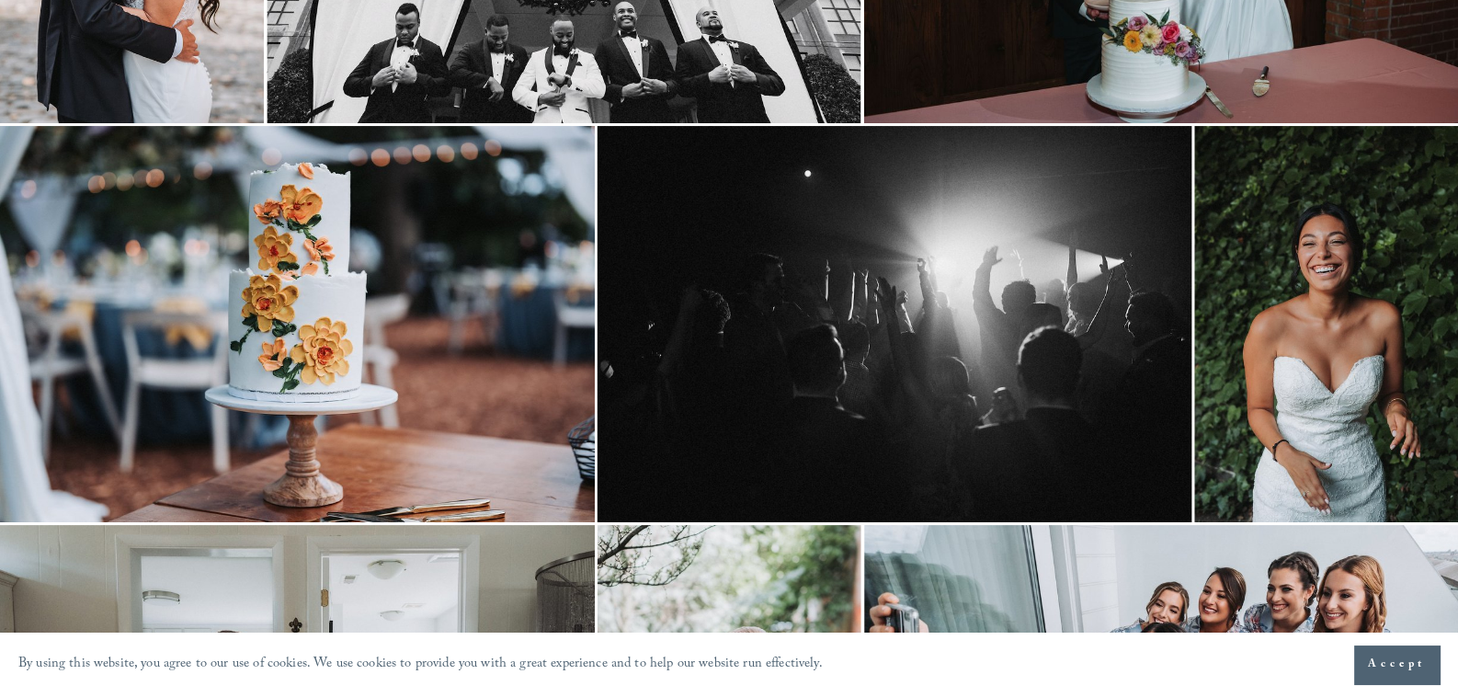
scroll to position [459, 0]
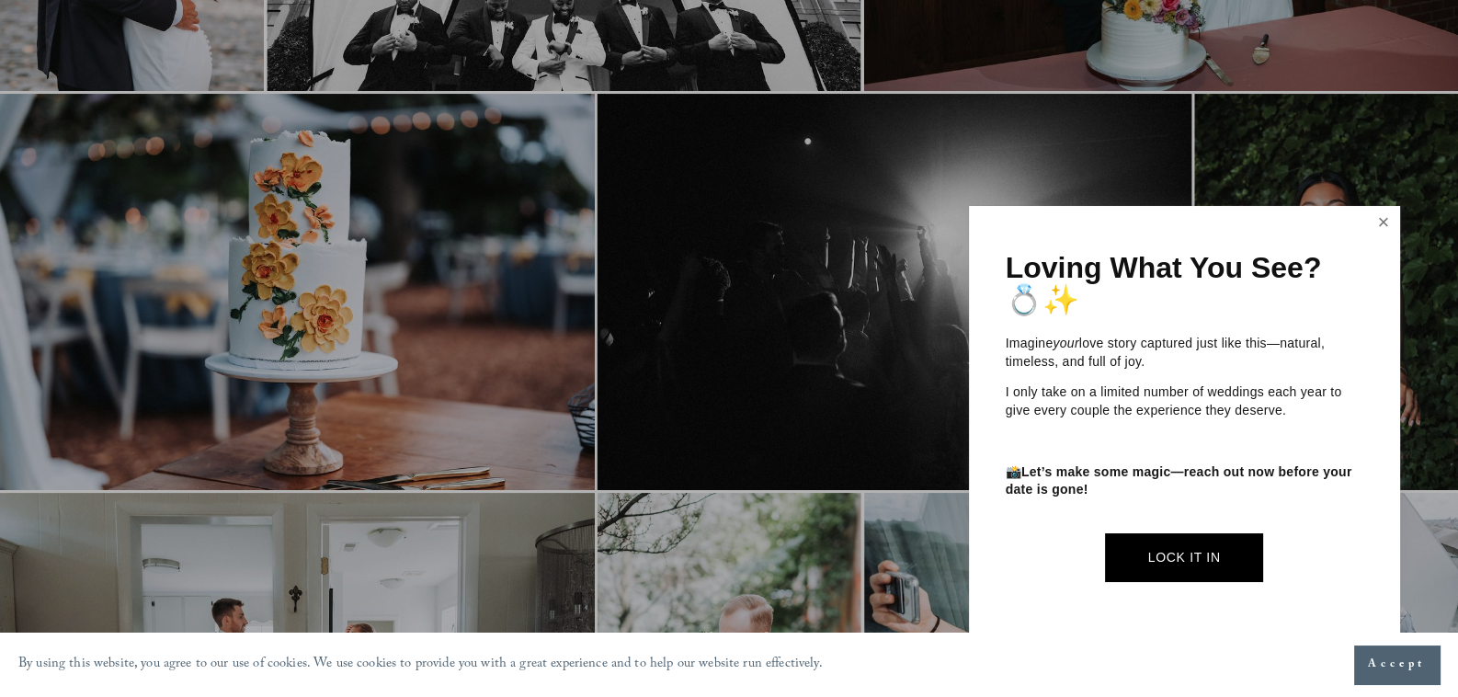
click at [1388, 224] on link "Close" at bounding box center [1384, 223] width 28 height 29
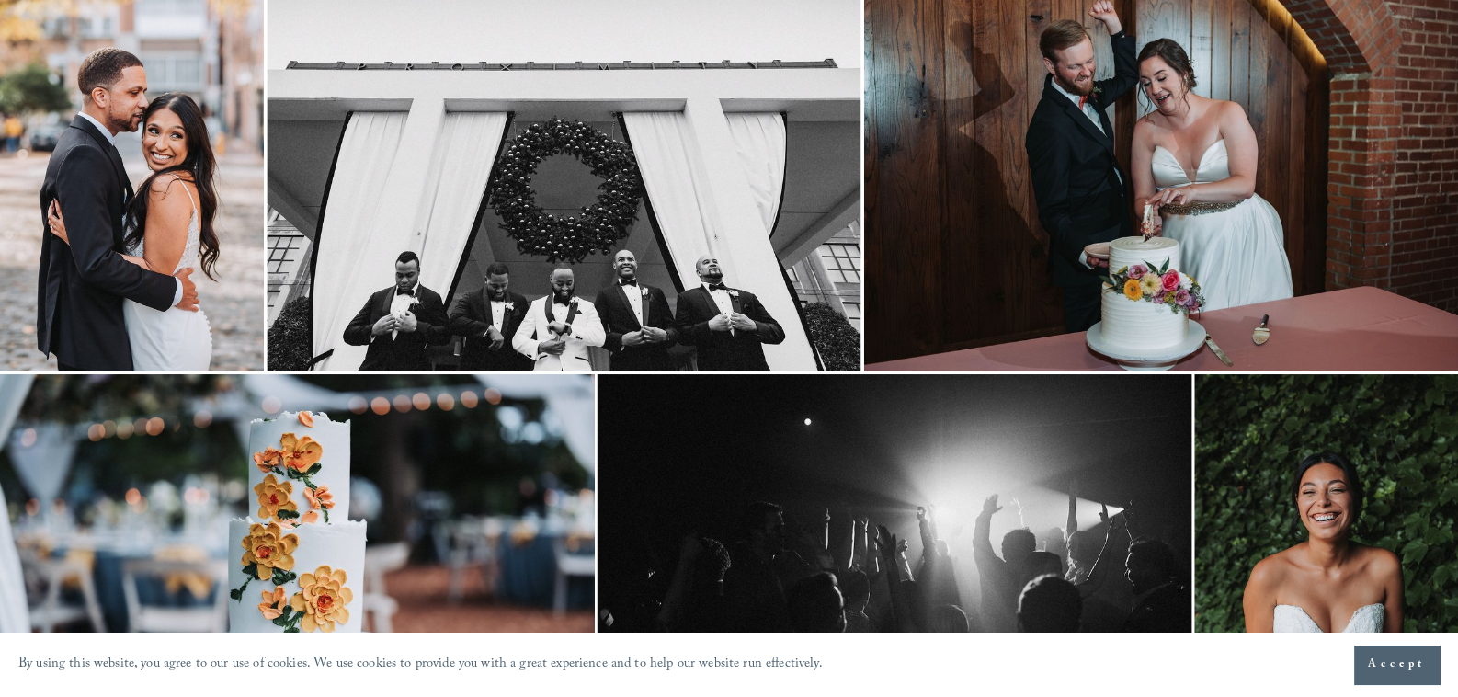
scroll to position [0, 0]
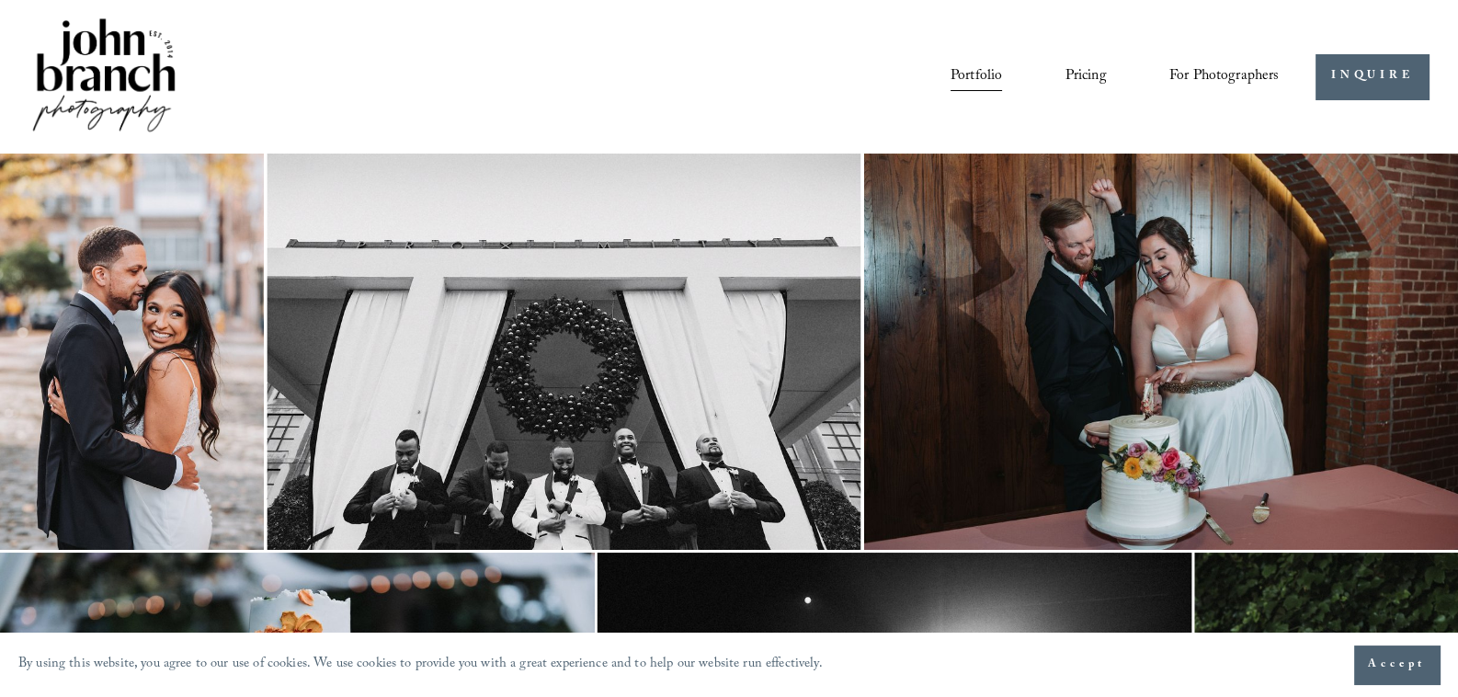
click at [97, 57] on img at bounding box center [103, 77] width 149 height 124
